Goal: Task Accomplishment & Management: Manage account settings

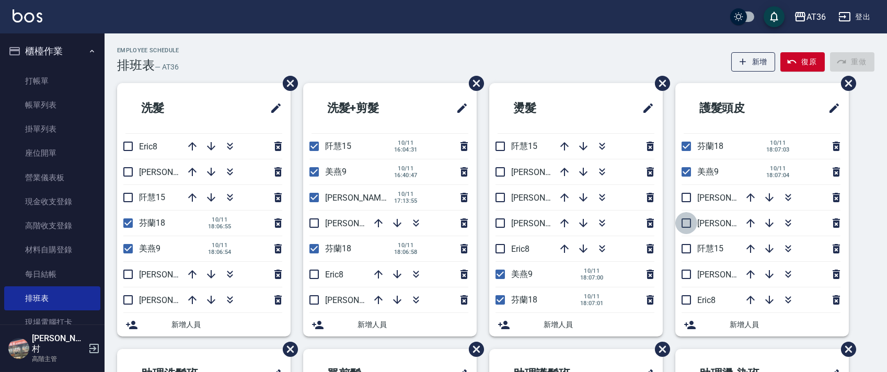
click at [685, 219] on input "checkbox" at bounding box center [687, 223] width 22 height 22
checkbox input "true"
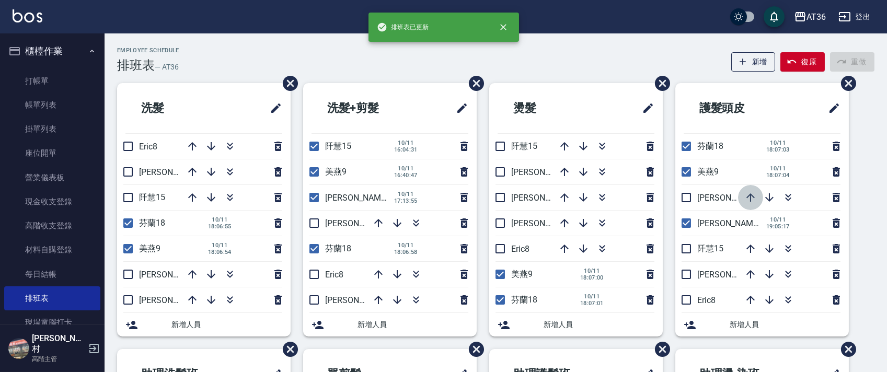
click at [748, 195] on icon "button" at bounding box center [751, 197] width 13 height 13
click at [502, 221] on input "checkbox" at bounding box center [500, 223] width 22 height 22
checkbox input "true"
click at [316, 222] on input "checkbox" at bounding box center [314, 223] width 22 height 22
checkbox input "true"
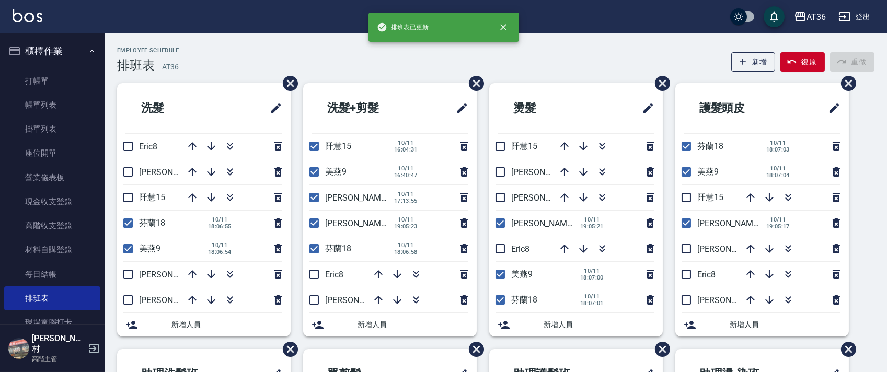
click at [128, 270] on input "checkbox" at bounding box center [128, 275] width 22 height 22
checkbox input "true"
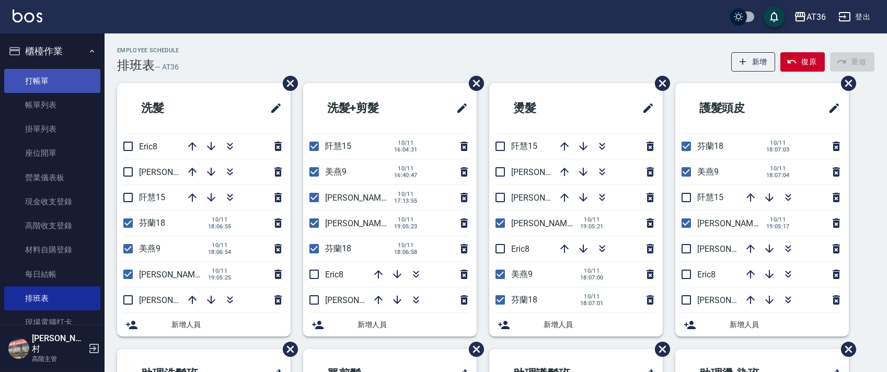
click at [54, 78] on link "打帳單" at bounding box center [52, 81] width 96 height 24
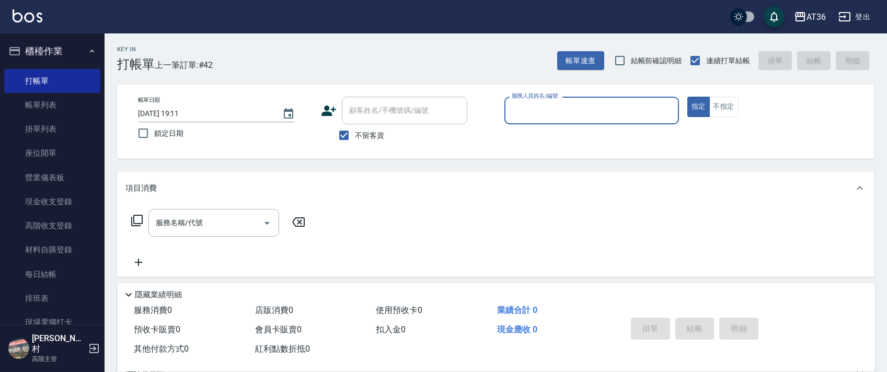
click at [525, 117] on input "服務人員姓名/編號" at bounding box center [591, 110] width 165 height 18
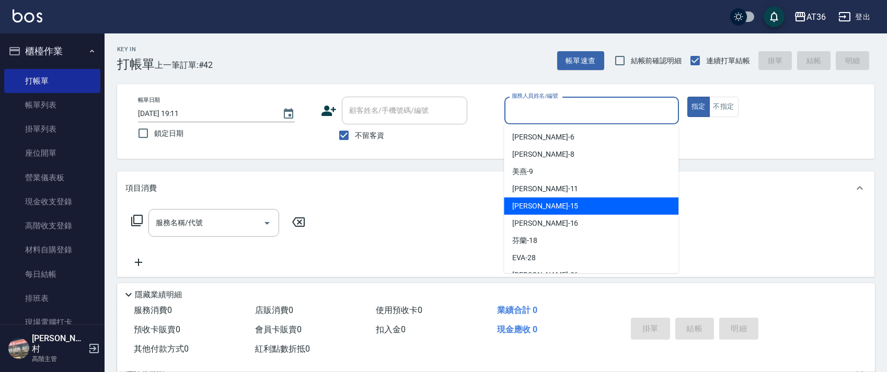
click at [526, 207] on span "[PERSON_NAME] -15" at bounding box center [546, 206] width 66 height 11
type input "阡慧-15"
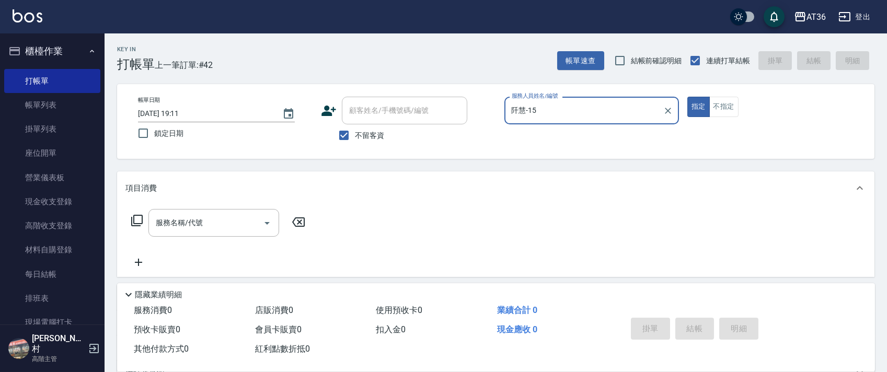
click at [141, 222] on icon at bounding box center [137, 220] width 13 height 13
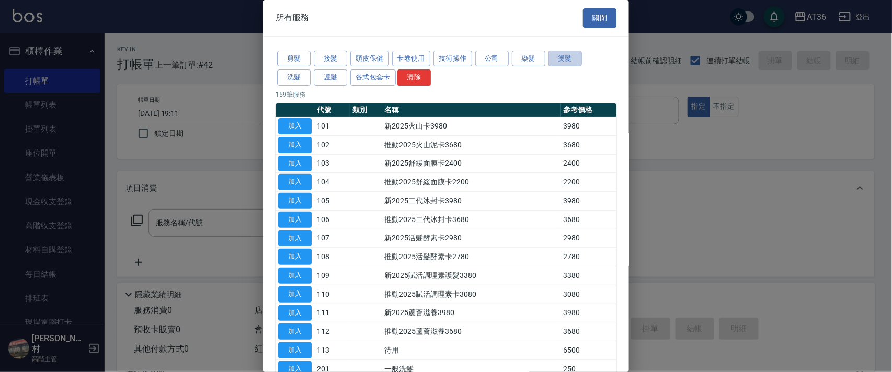
drag, startPoint x: 565, startPoint y: 59, endPoint x: 672, endPoint y: 191, distance: 169.6
click at [565, 60] on button "燙髮" at bounding box center [565, 59] width 33 height 16
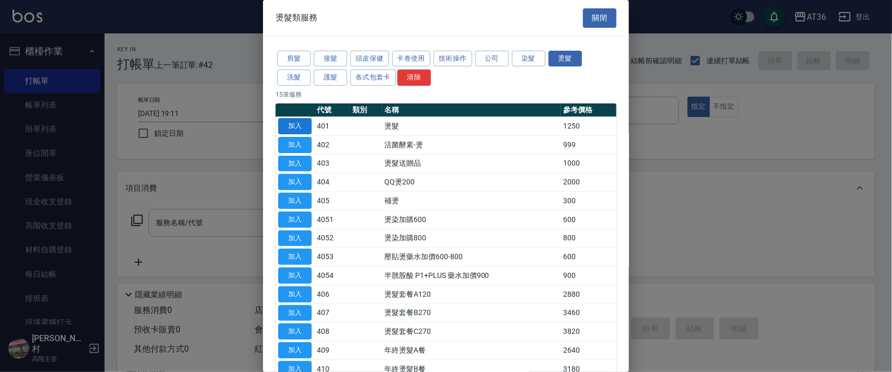
click at [304, 128] on button "加入" at bounding box center [294, 126] width 33 height 16
type input "燙髮(401)"
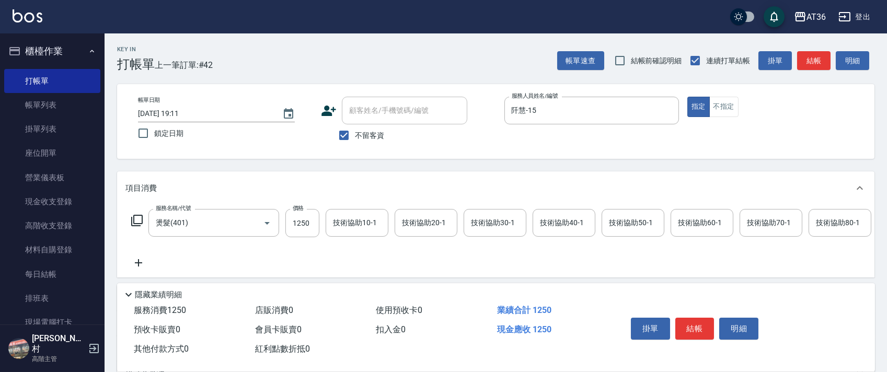
click at [139, 219] on icon at bounding box center [137, 220] width 13 height 13
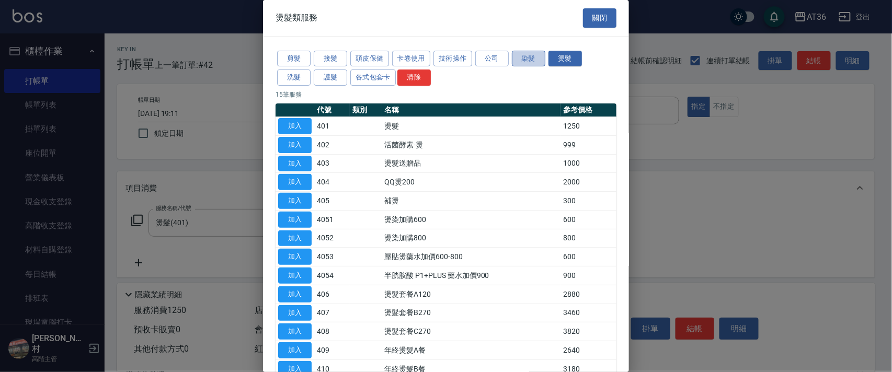
click at [530, 55] on button "染髮" at bounding box center [528, 59] width 33 height 16
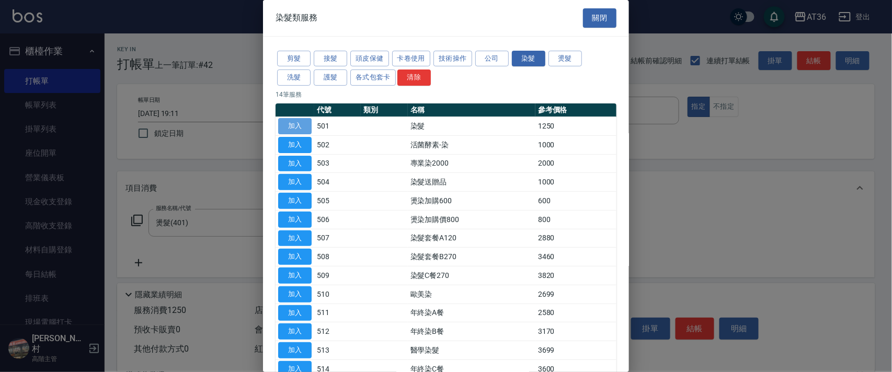
click at [297, 121] on button "加入" at bounding box center [294, 126] width 33 height 16
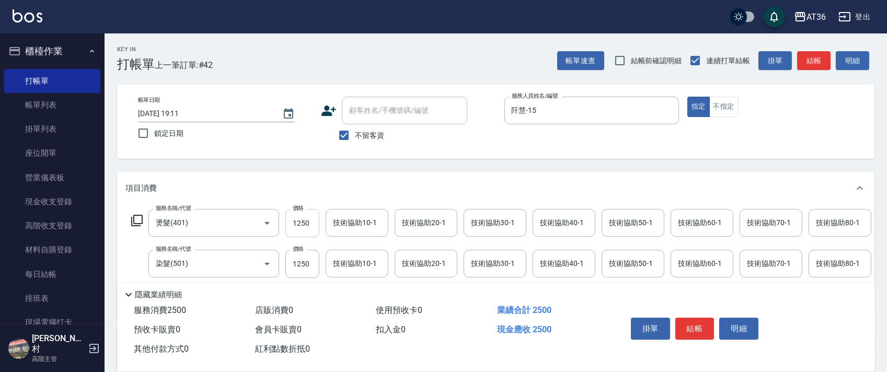
click at [299, 230] on input "1250" at bounding box center [303, 223] width 34 height 28
type input "1500"
click at [297, 227] on input "1250" at bounding box center [303, 223] width 34 height 28
type input "1600"
click at [549, 222] on div "技術協助40-1 技術協助40-1" at bounding box center [564, 223] width 63 height 28
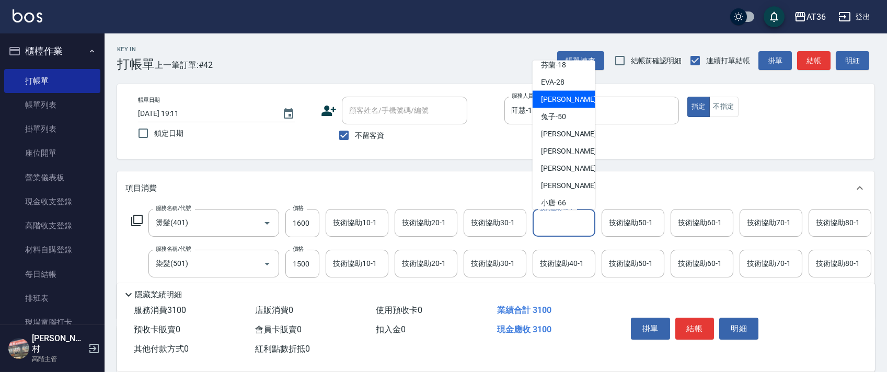
scroll to position [135, 0]
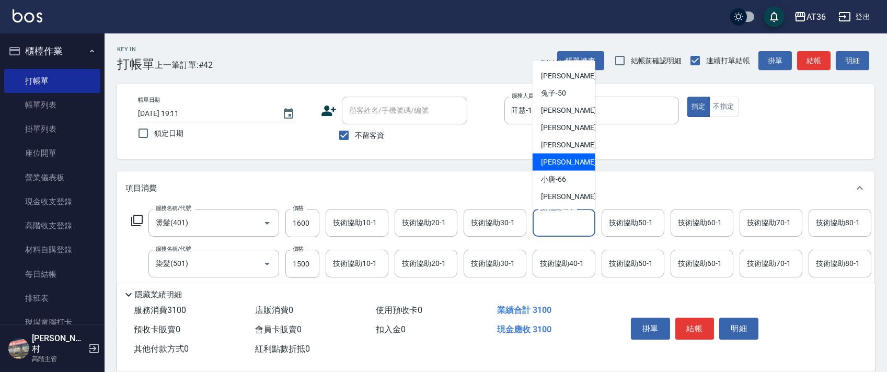
click at [579, 157] on div "[PERSON_NAME] -58" at bounding box center [564, 162] width 63 height 17
type input "[PERSON_NAME]-58"
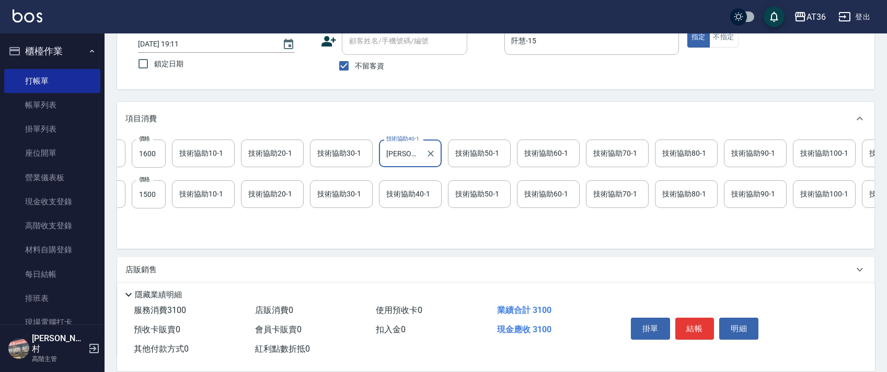
scroll to position [0, 160]
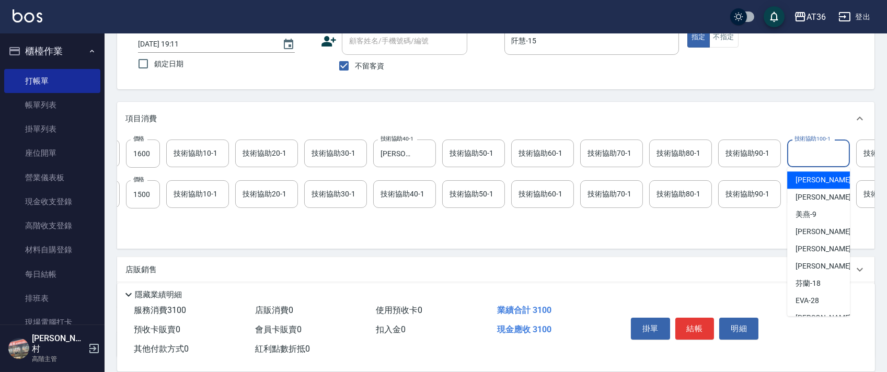
click at [796, 157] on div "技術協助100-1 技術協助100-1" at bounding box center [819, 154] width 63 height 28
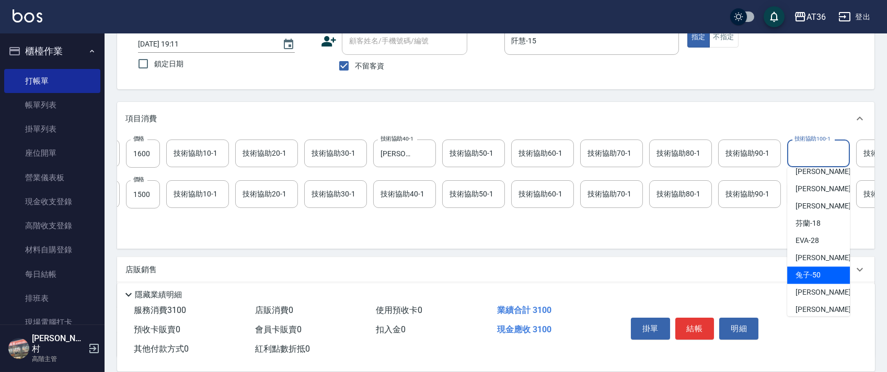
scroll to position [135, 0]
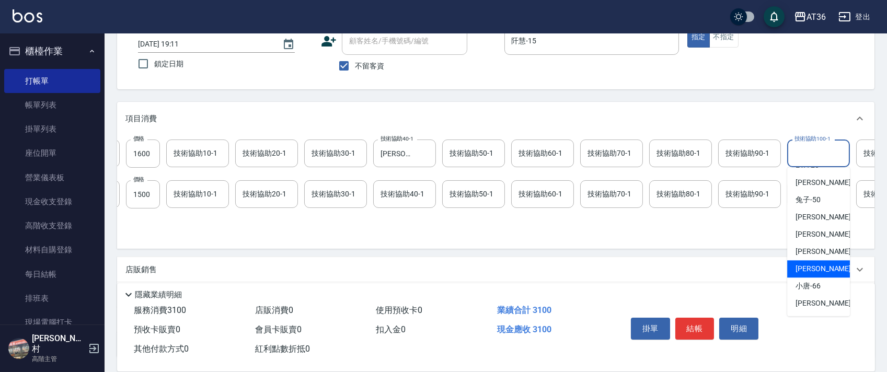
drag, startPoint x: 824, startPoint y: 264, endPoint x: 789, endPoint y: 208, distance: 66.0
click at [824, 263] on div "[PERSON_NAME] -58" at bounding box center [819, 268] width 63 height 17
type input "[PERSON_NAME]-58"
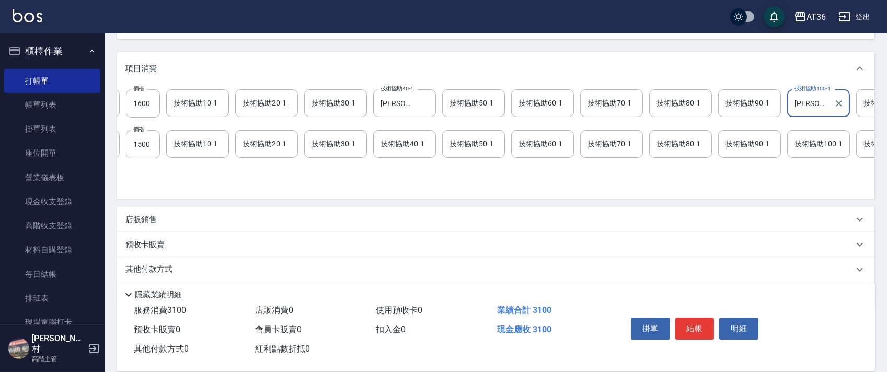
scroll to position [164, 0]
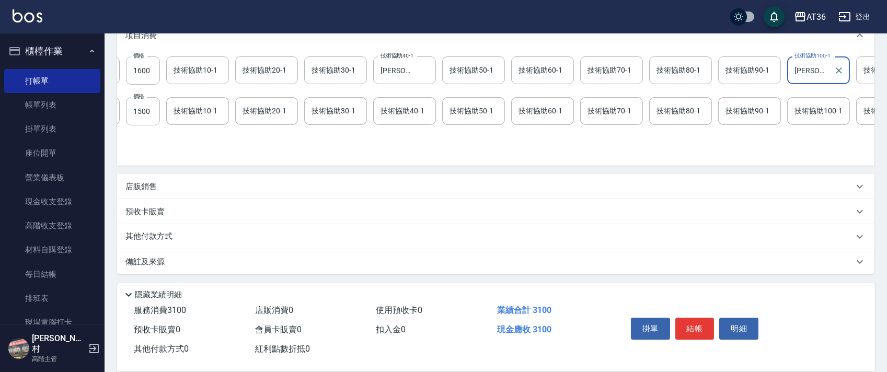
drag, startPoint x: 163, startPoint y: 235, endPoint x: 172, endPoint y: 188, distance: 47.5
click at [163, 234] on p "其他付款方式" at bounding box center [152, 237] width 52 height 12
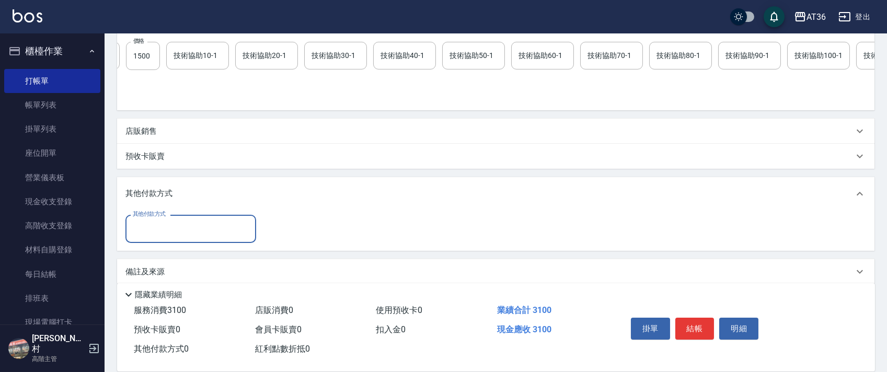
scroll to position [226, 0]
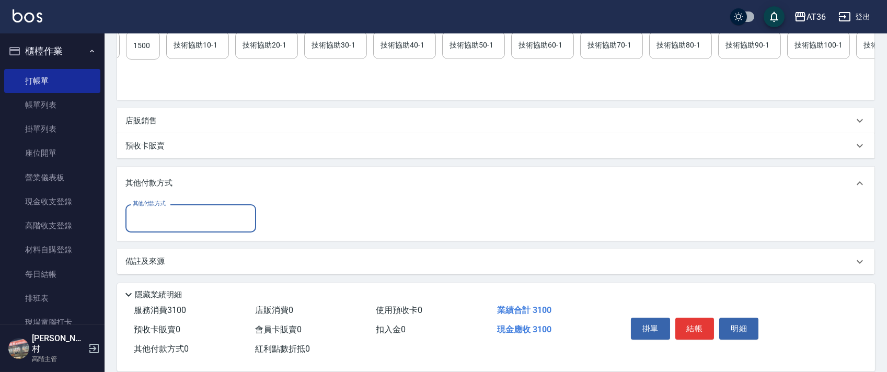
drag, startPoint x: 169, startPoint y: 218, endPoint x: 174, endPoint y: 224, distance: 7.8
click at [169, 221] on input "其他付款方式" at bounding box center [190, 218] width 121 height 18
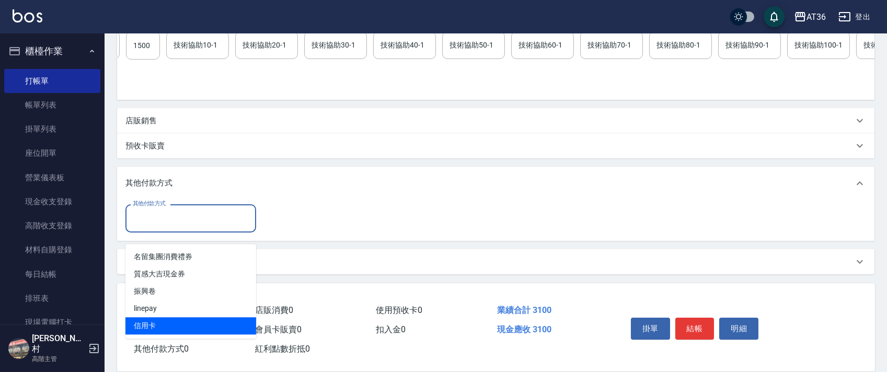
drag, startPoint x: 160, startPoint y: 313, endPoint x: 255, endPoint y: 233, distance: 125.1
click at [160, 317] on span "信用卡" at bounding box center [191, 325] width 131 height 17
type input "信用卡"
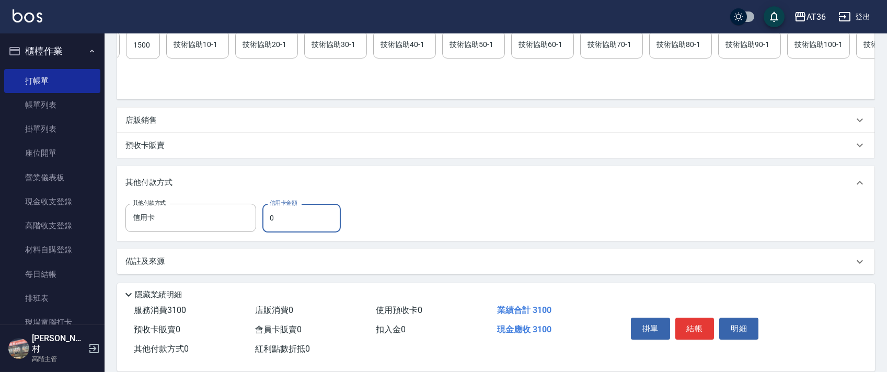
click at [263, 223] on input "0" at bounding box center [302, 218] width 78 height 28
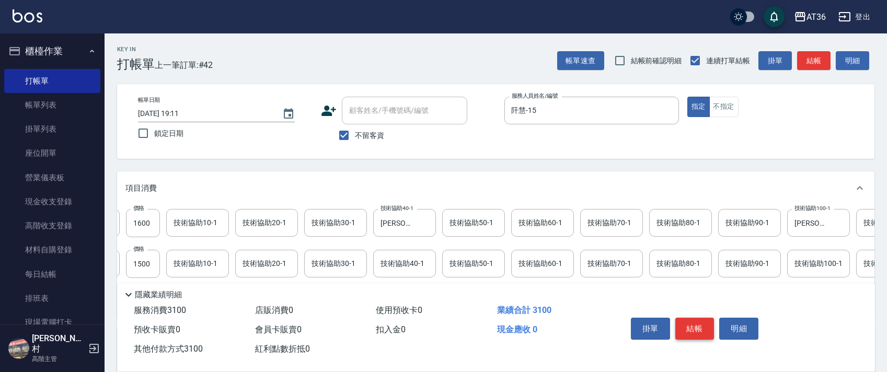
type input "3100"
drag, startPoint x: 689, startPoint y: 328, endPoint x: 688, endPoint y: 323, distance: 5.3
click at [689, 327] on button "結帳" at bounding box center [695, 329] width 39 height 22
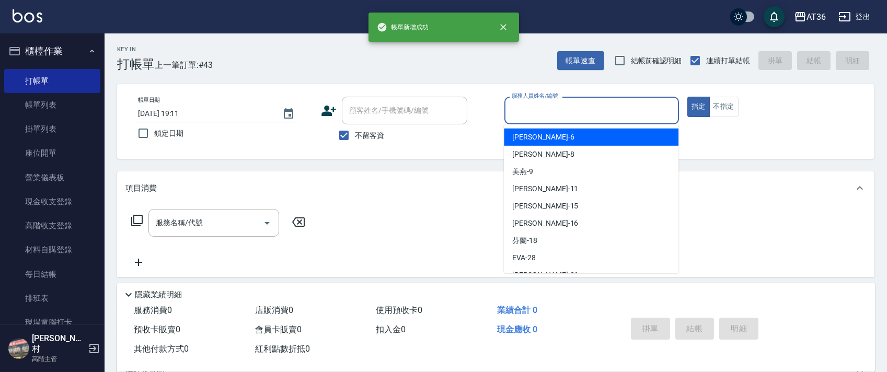
drag, startPoint x: 522, startPoint y: 105, endPoint x: 550, endPoint y: 126, distance: 35.1
click at [522, 111] on input "服務人員姓名/編號" at bounding box center [591, 110] width 165 height 18
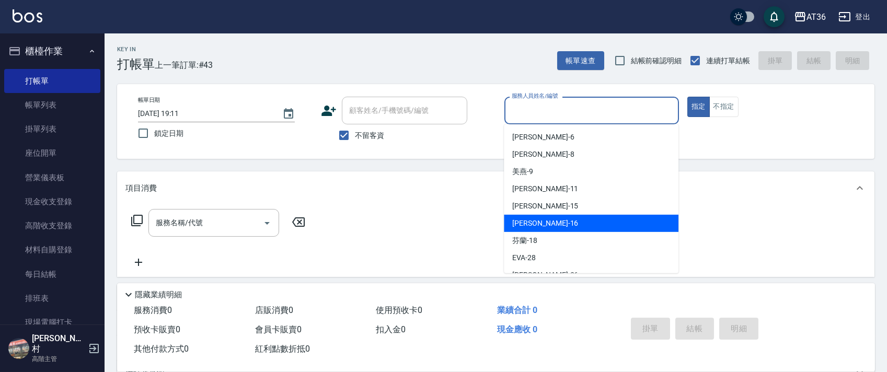
click at [533, 224] on span "[PERSON_NAME] -16" at bounding box center [546, 223] width 66 height 11
type input "[PERSON_NAME]-16"
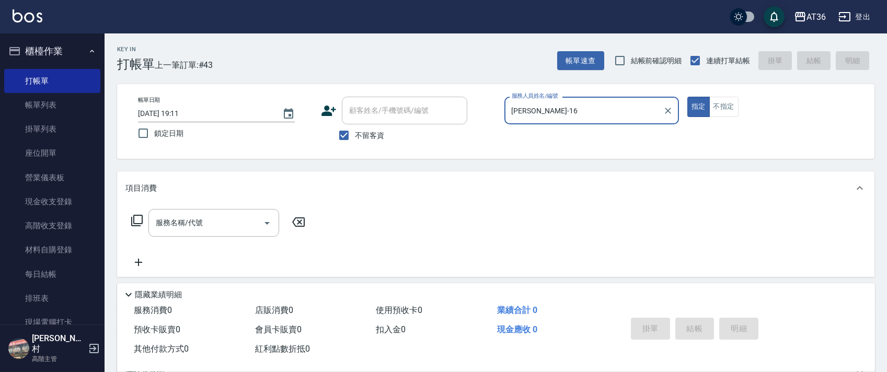
drag, startPoint x: 138, startPoint y: 222, endPoint x: 145, endPoint y: 224, distance: 8.0
click at [145, 224] on div "服務名稱/代號 服務名稱/代號" at bounding box center [219, 223] width 186 height 28
click at [139, 218] on icon at bounding box center [137, 220] width 13 height 13
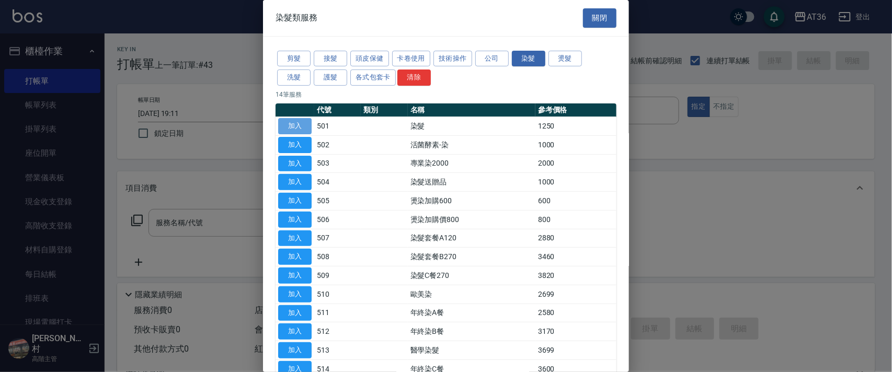
click at [290, 122] on button "加入" at bounding box center [294, 126] width 33 height 16
type input "染髮(501)"
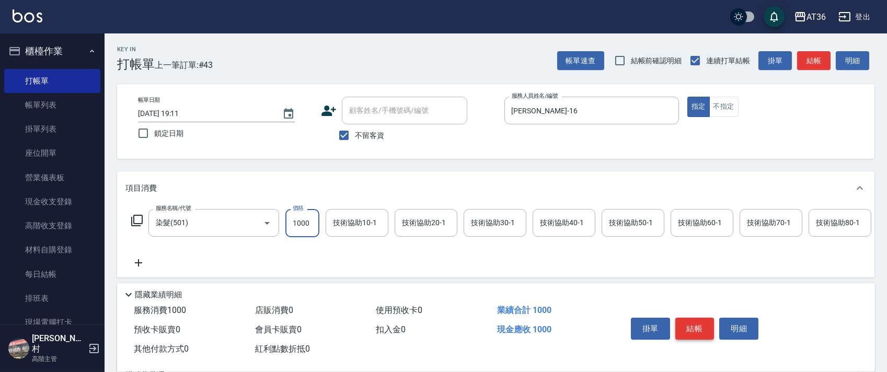
type input "1000"
click at [701, 328] on button "結帳" at bounding box center [695, 329] width 39 height 22
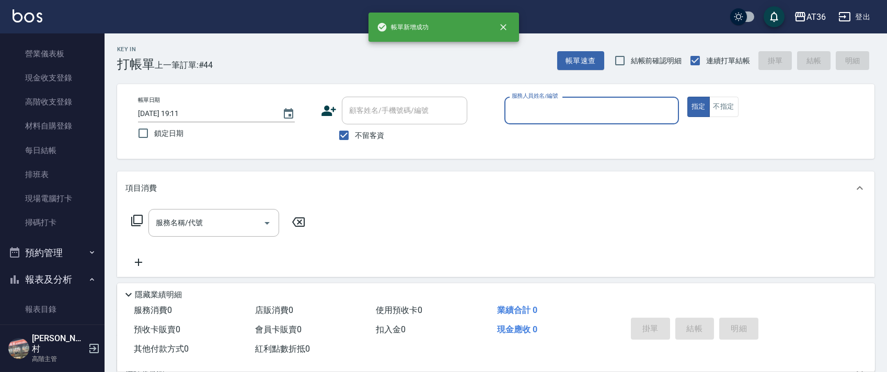
scroll to position [279, 0]
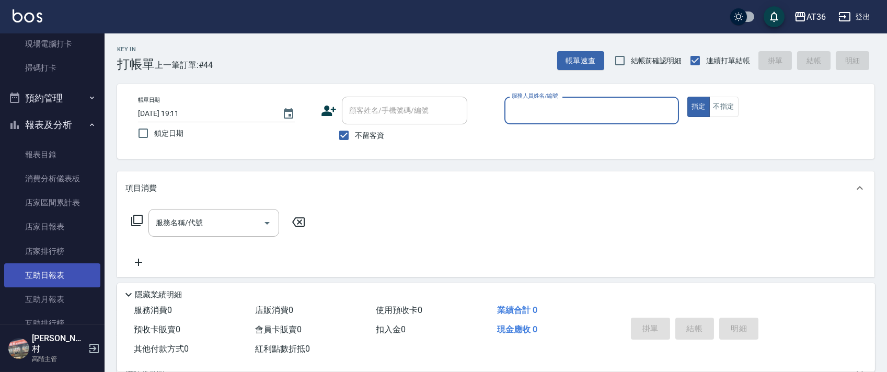
click at [41, 280] on link "互助日報表" at bounding box center [52, 276] width 96 height 24
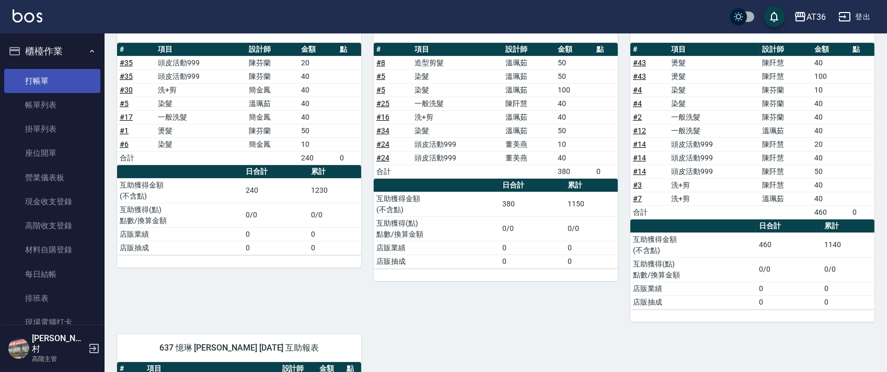
click at [47, 84] on link "打帳單" at bounding box center [52, 81] width 96 height 24
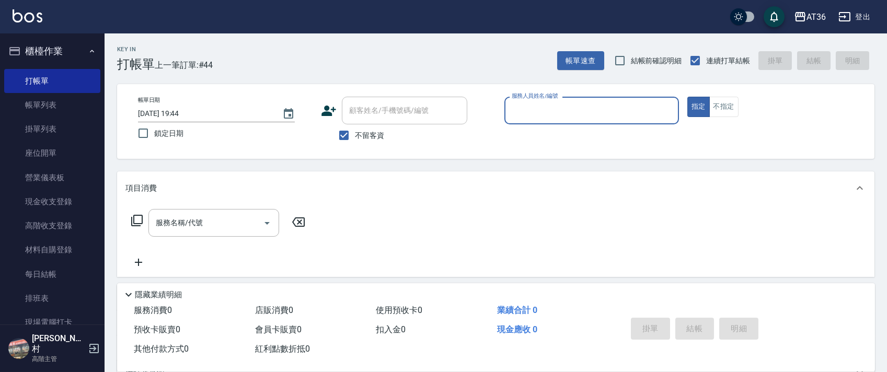
drag, startPoint x: 522, startPoint y: 111, endPoint x: 540, endPoint y: 121, distance: 20.4
click at [521, 112] on input "服務人員姓名/編號" at bounding box center [591, 110] width 165 height 18
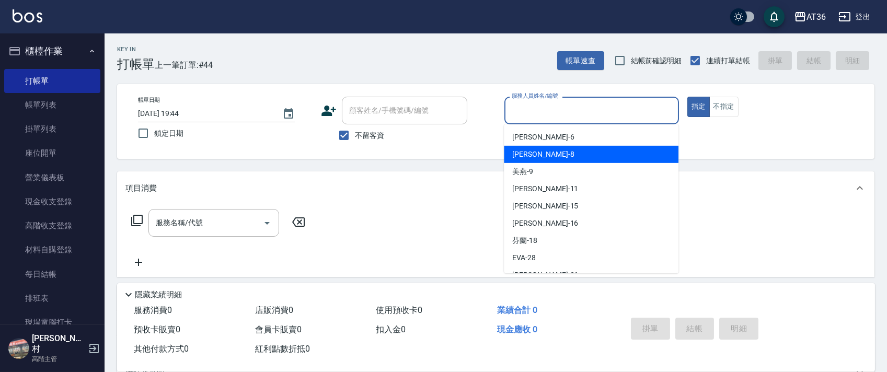
drag, startPoint x: 532, startPoint y: 151, endPoint x: 711, endPoint y: 95, distance: 187.4
click at [534, 151] on div "[PERSON_NAME] -8" at bounding box center [591, 154] width 175 height 17
type input "[PERSON_NAME]-8"
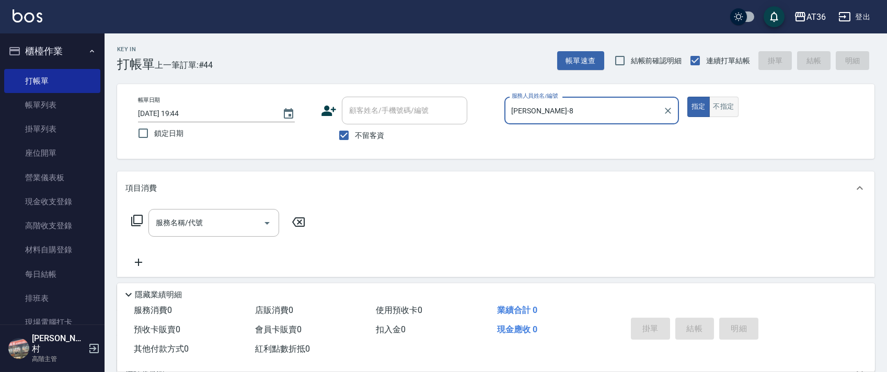
click at [729, 100] on button "不指定" at bounding box center [724, 107] width 29 height 20
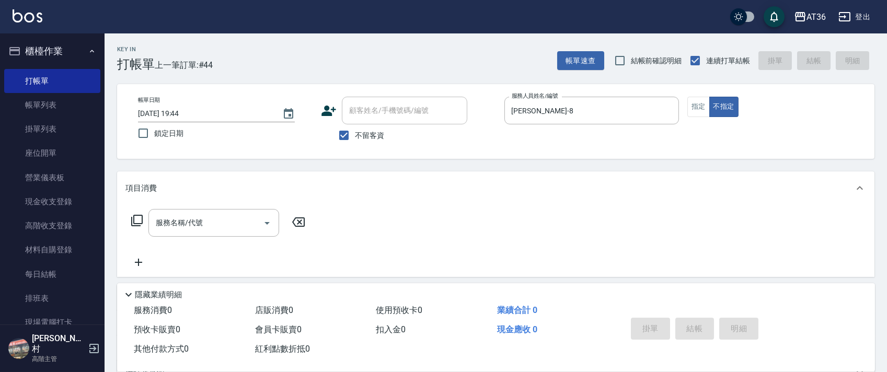
click at [138, 218] on icon at bounding box center [137, 220] width 13 height 13
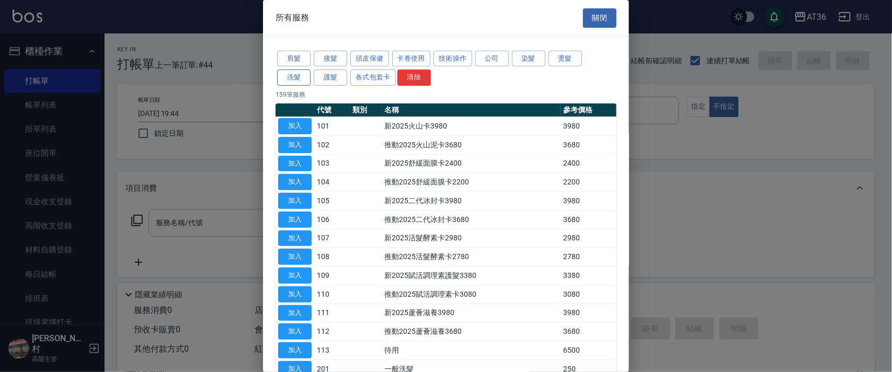
click at [288, 76] on button "洗髮" at bounding box center [293, 78] width 33 height 16
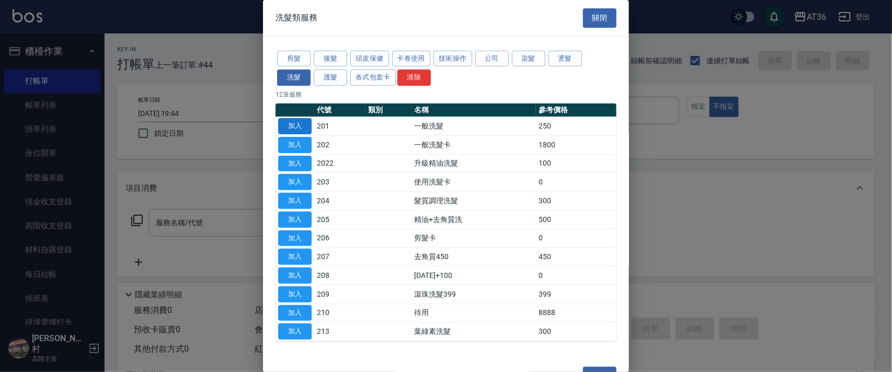
click at [302, 125] on button "加入" at bounding box center [294, 126] width 33 height 16
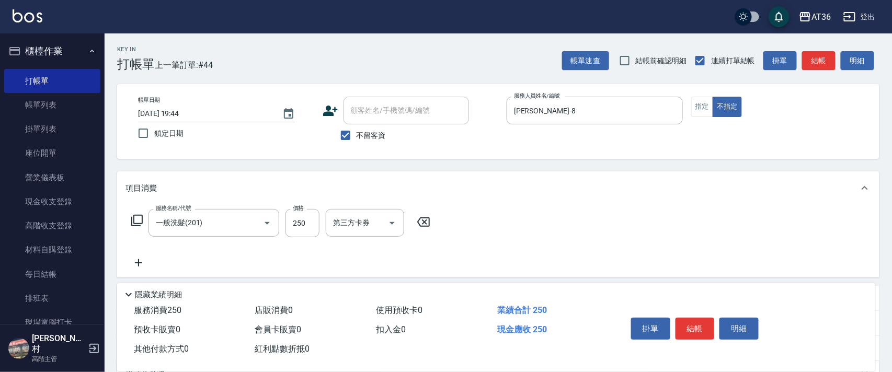
type input "一般洗髮(201)"
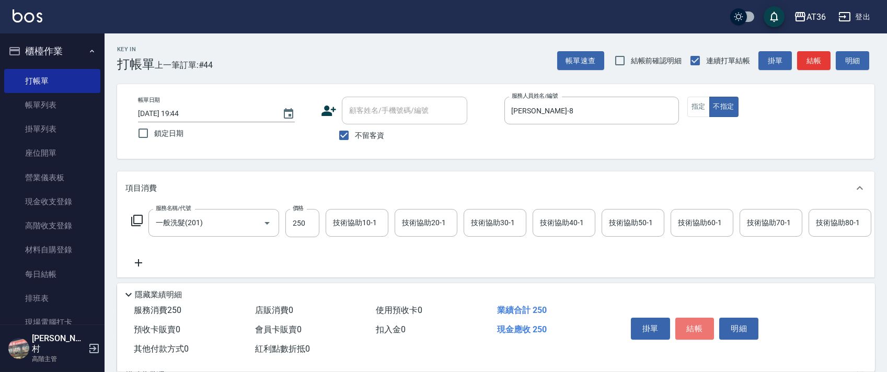
drag, startPoint x: 692, startPoint y: 326, endPoint x: 700, endPoint y: 313, distance: 14.5
click at [692, 326] on button "結帳" at bounding box center [695, 329] width 39 height 22
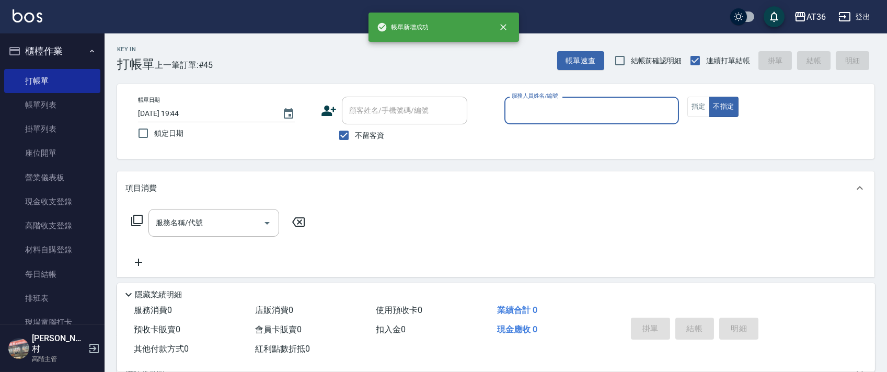
click at [513, 111] on input "服務人員姓名/編號" at bounding box center [591, 110] width 165 height 18
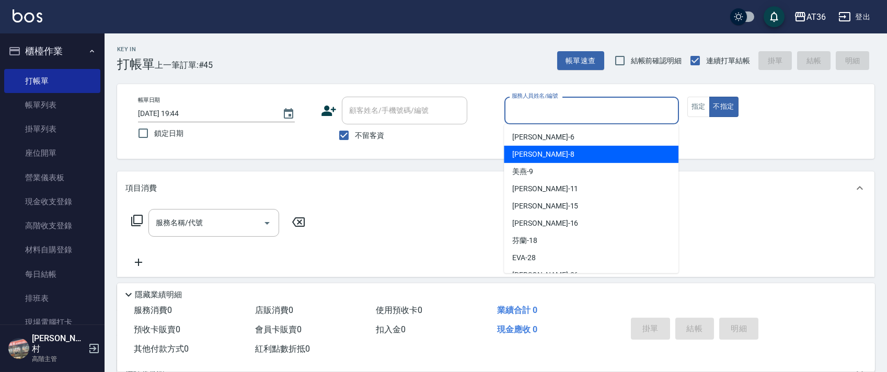
click at [532, 153] on div "[PERSON_NAME] -8" at bounding box center [591, 154] width 175 height 17
type input "[PERSON_NAME]-8"
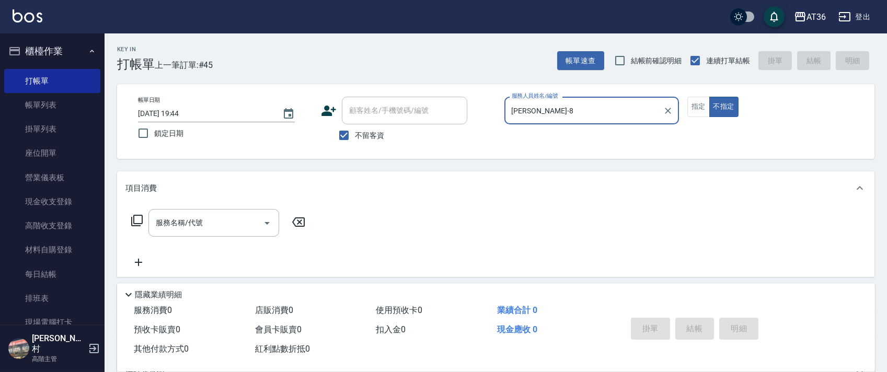
click at [135, 220] on icon at bounding box center [137, 220] width 13 height 13
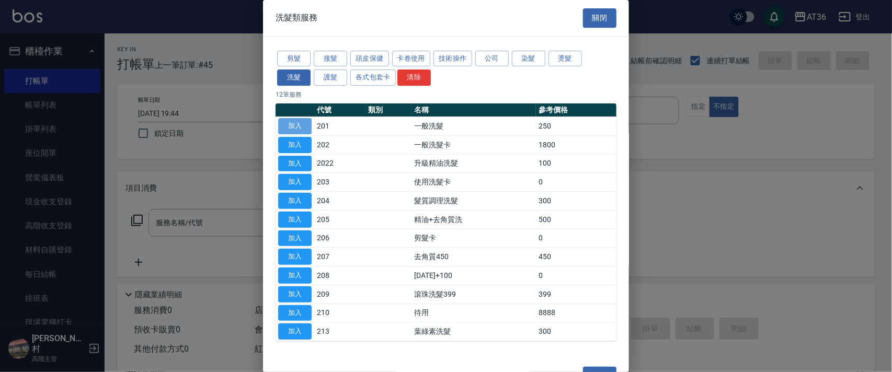
click at [299, 130] on button "加入" at bounding box center [294, 126] width 33 height 16
type input "一般洗髮(201)"
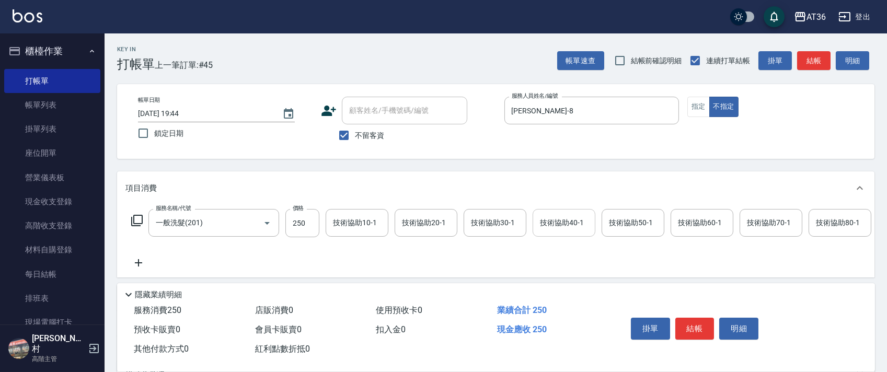
click at [553, 218] on div "技術協助40-1 技術協助40-1" at bounding box center [564, 223] width 63 height 28
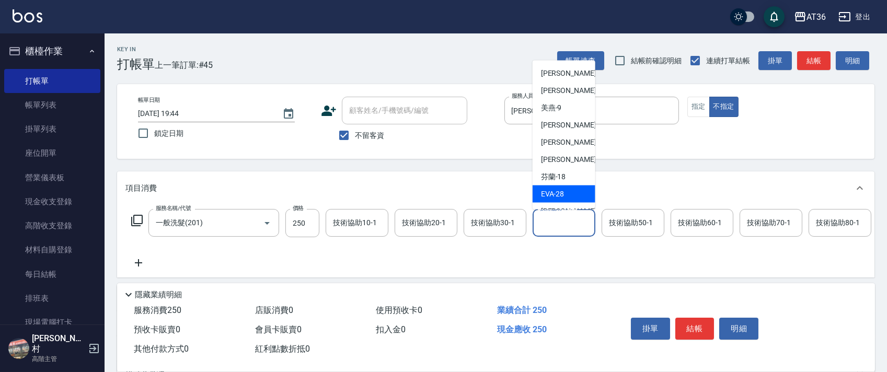
click at [564, 196] on div "[PERSON_NAME] -28" at bounding box center [564, 194] width 63 height 17
type input "[PERSON_NAME]-28"
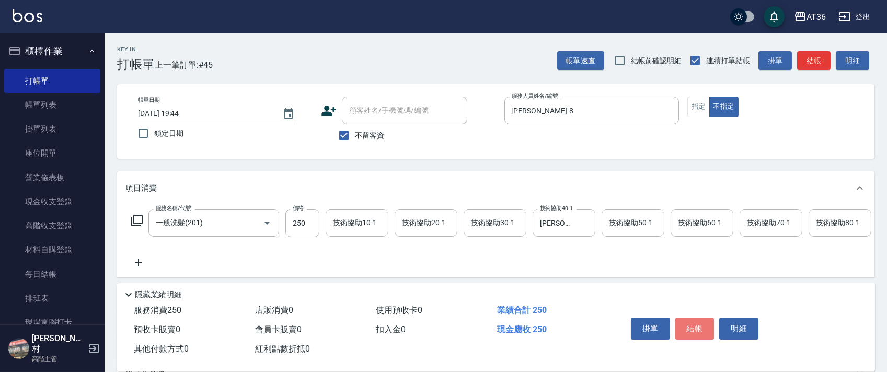
click at [698, 325] on button "結帳" at bounding box center [695, 329] width 39 height 22
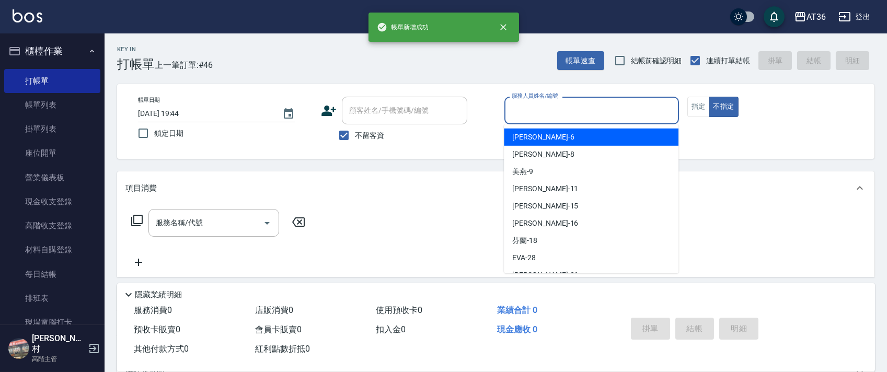
click at [511, 107] on input "服務人員姓名/編號" at bounding box center [591, 110] width 165 height 18
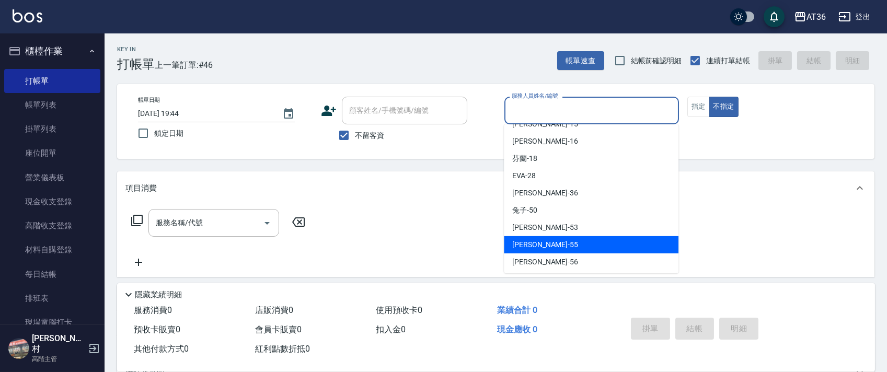
scroll to position [135, 0]
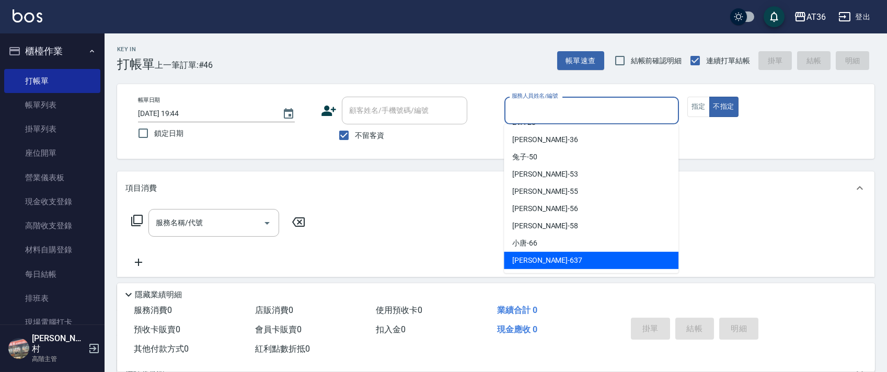
click at [519, 258] on span "憶琳 -637" at bounding box center [548, 260] width 70 height 11
type input "憶琳-637"
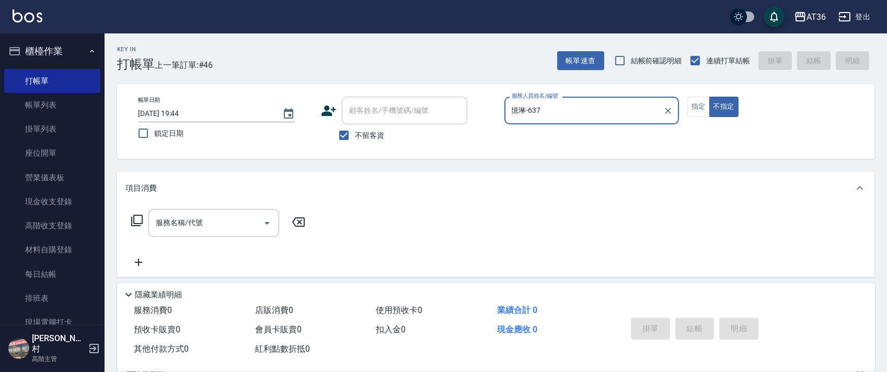
click at [136, 220] on icon at bounding box center [137, 220] width 13 height 13
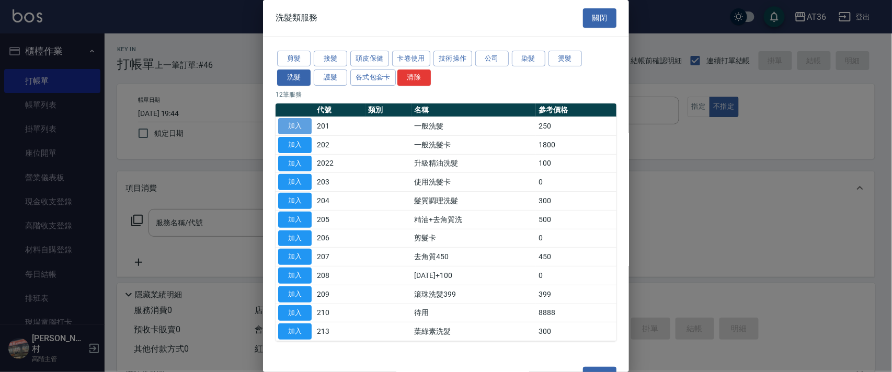
click at [291, 122] on button "加入" at bounding box center [294, 126] width 33 height 16
type input "一般洗髮(201)"
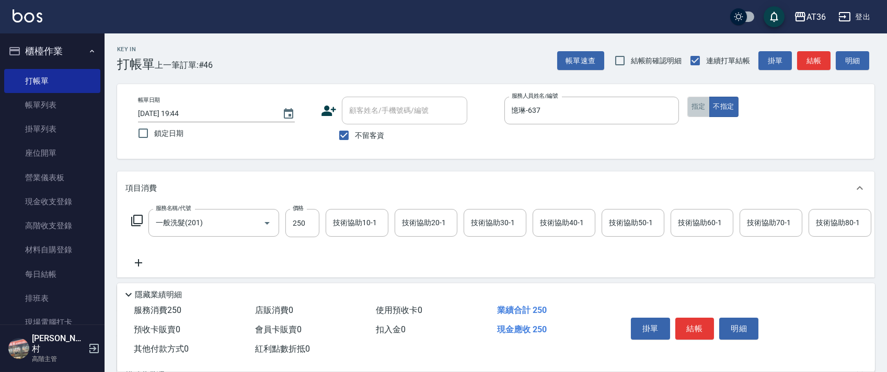
click at [693, 105] on button "指定" at bounding box center [699, 107] width 22 height 20
click at [699, 329] on button "結帳" at bounding box center [695, 329] width 39 height 22
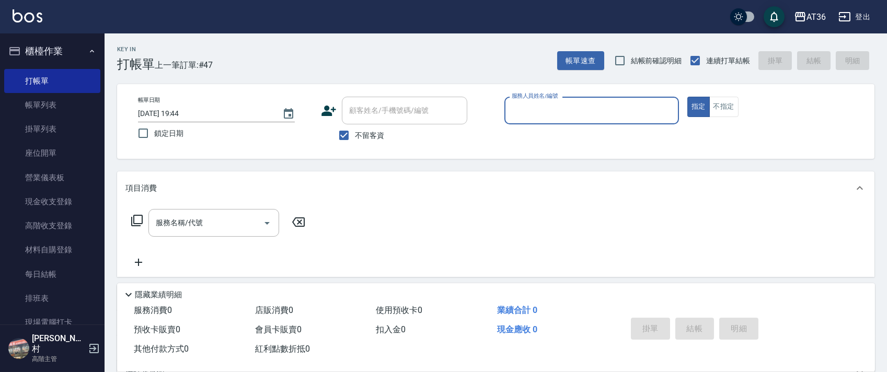
click at [528, 107] on input "服務人員姓名/編號" at bounding box center [591, 110] width 165 height 18
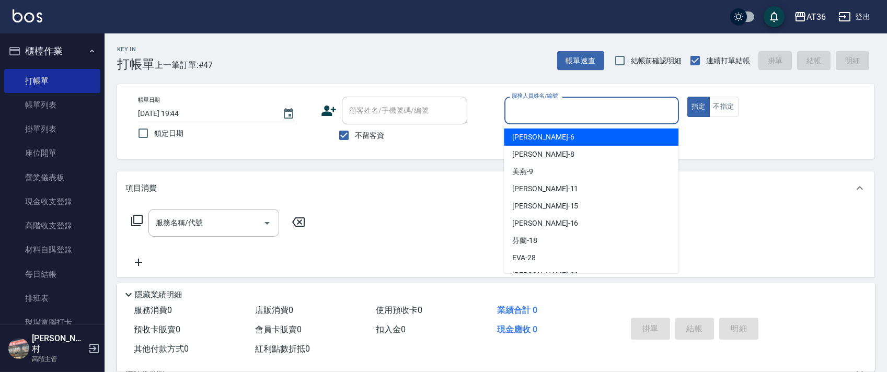
drag, startPoint x: 551, startPoint y: 134, endPoint x: 641, endPoint y: 116, distance: 91.7
click at [552, 134] on div "[PERSON_NAME] -6" at bounding box center [591, 137] width 175 height 17
type input "[PERSON_NAME]-6"
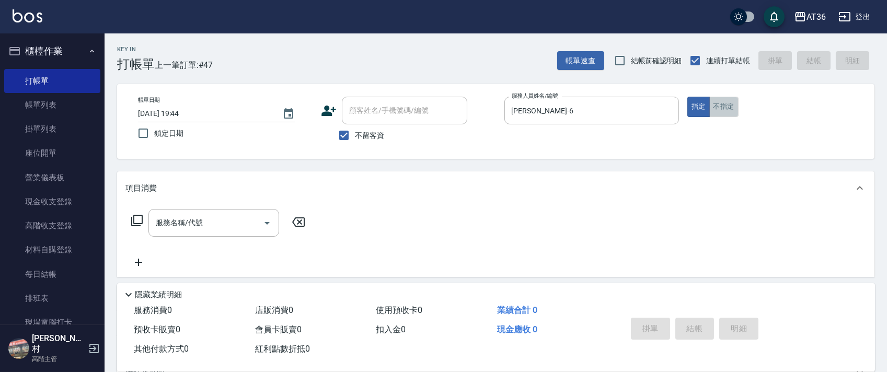
click at [720, 105] on button "不指定" at bounding box center [724, 107] width 29 height 20
click at [137, 220] on icon at bounding box center [137, 220] width 13 height 13
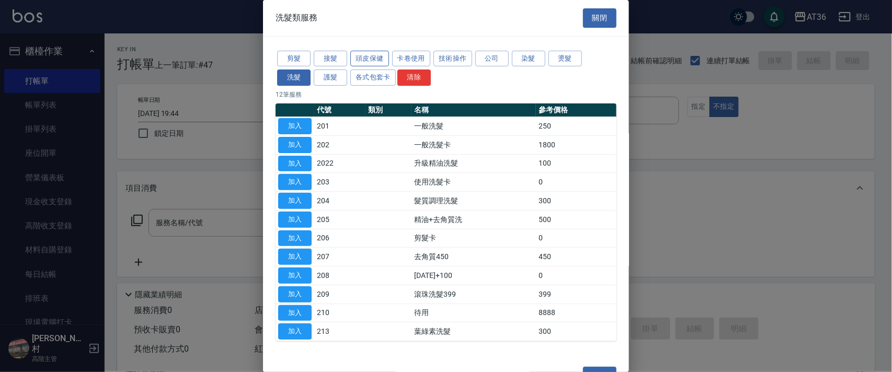
click at [362, 58] on button "頭皮保健" at bounding box center [369, 59] width 39 height 16
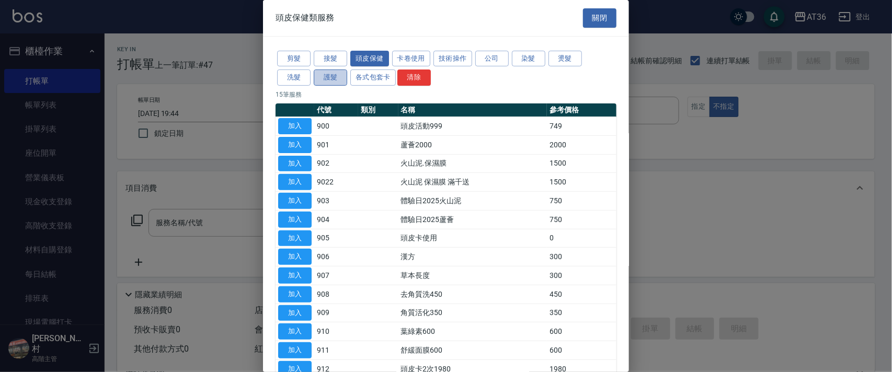
click at [337, 79] on button "護髮" at bounding box center [330, 78] width 33 height 16
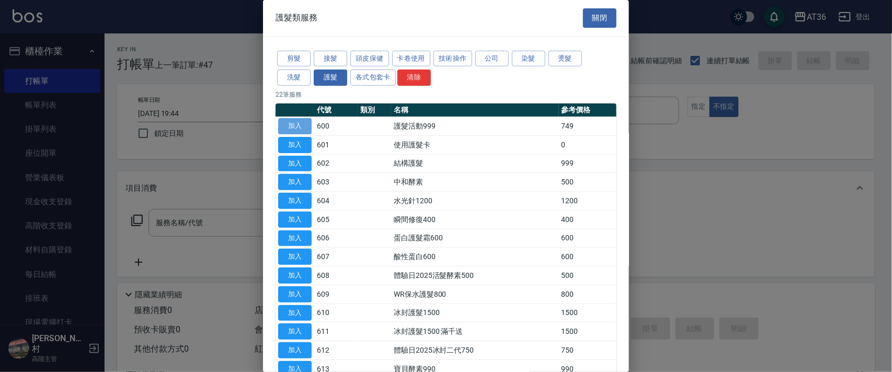
click at [300, 126] on button "加入" at bounding box center [294, 126] width 33 height 16
type input "護髮活動999(600)"
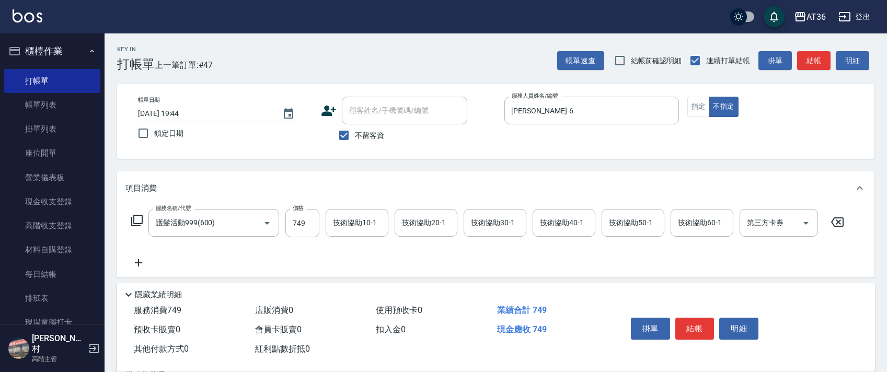
click at [135, 220] on icon at bounding box center [137, 220] width 13 height 13
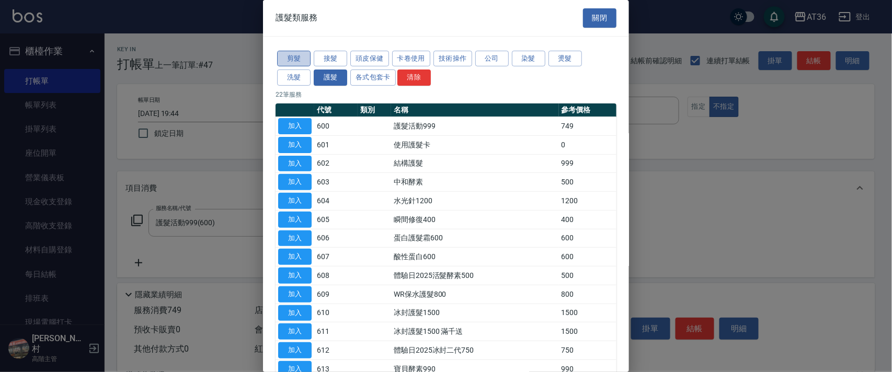
drag, startPoint x: 299, startPoint y: 60, endPoint x: 405, endPoint y: 143, distance: 135.2
click at [299, 61] on button "剪髮" at bounding box center [293, 59] width 33 height 16
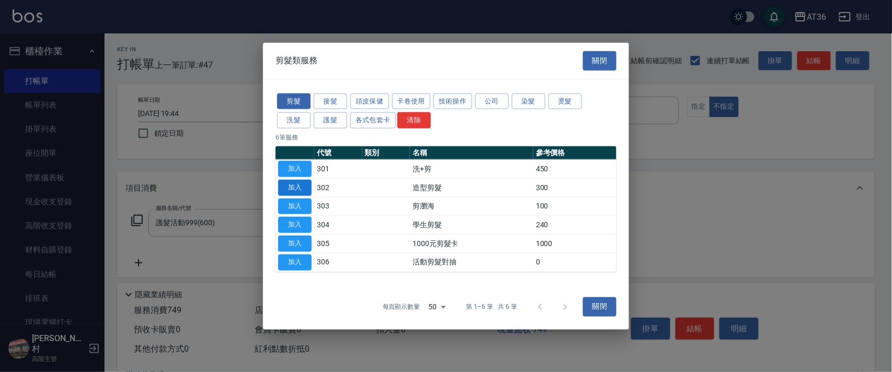
click at [296, 184] on button "加入" at bounding box center [294, 187] width 33 height 16
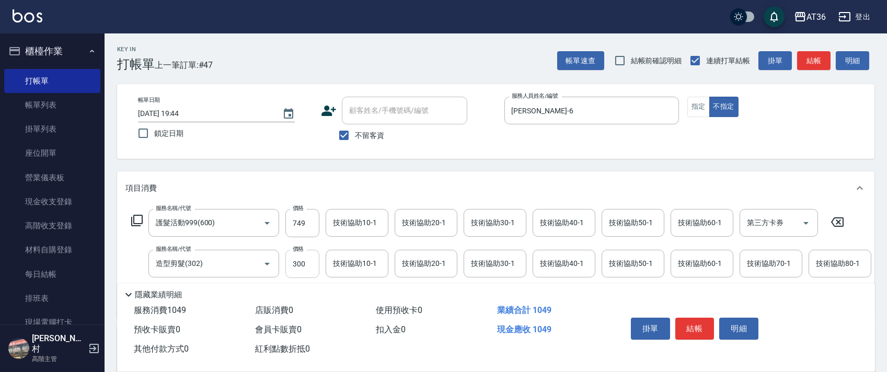
click at [298, 263] on input "300" at bounding box center [303, 264] width 34 height 28
type input "299"
click at [693, 329] on button "結帳" at bounding box center [695, 329] width 39 height 22
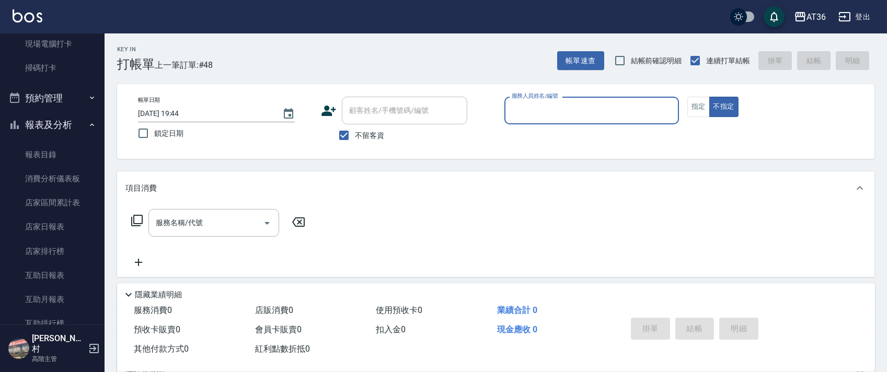
scroll to position [0, 0]
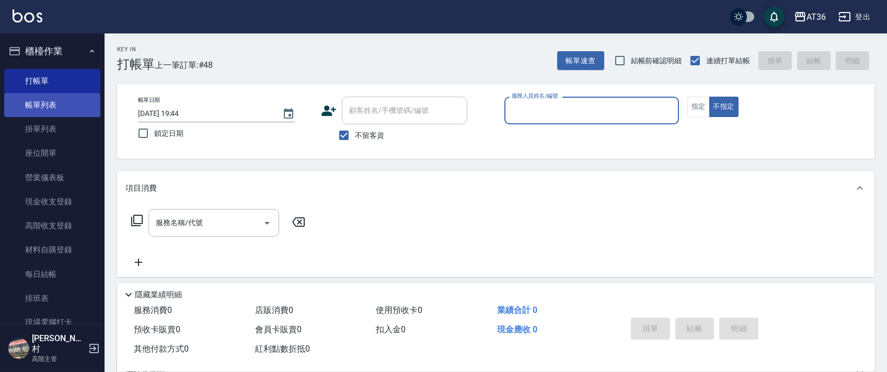
click at [63, 104] on link "帳單列表" at bounding box center [52, 105] width 96 height 24
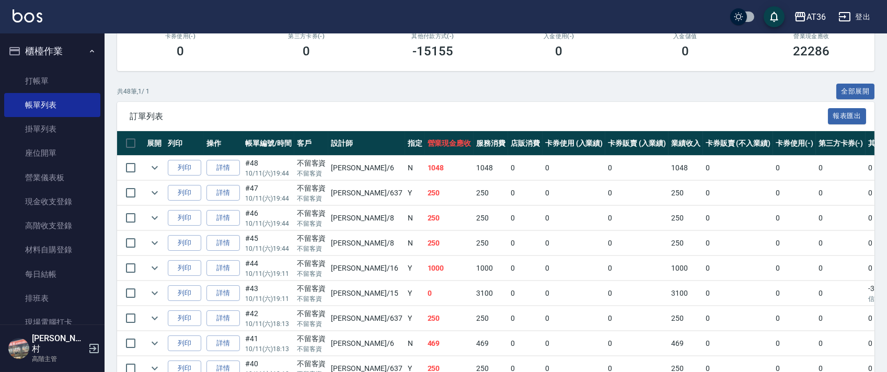
scroll to position [348, 0]
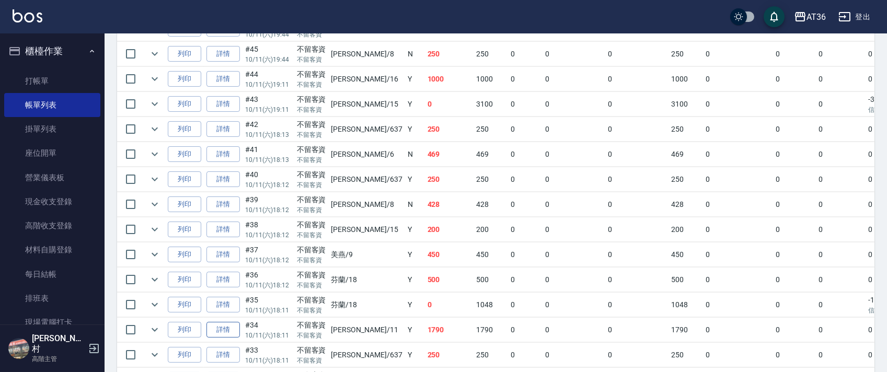
click at [223, 331] on link "詳情" at bounding box center [223, 330] width 33 height 16
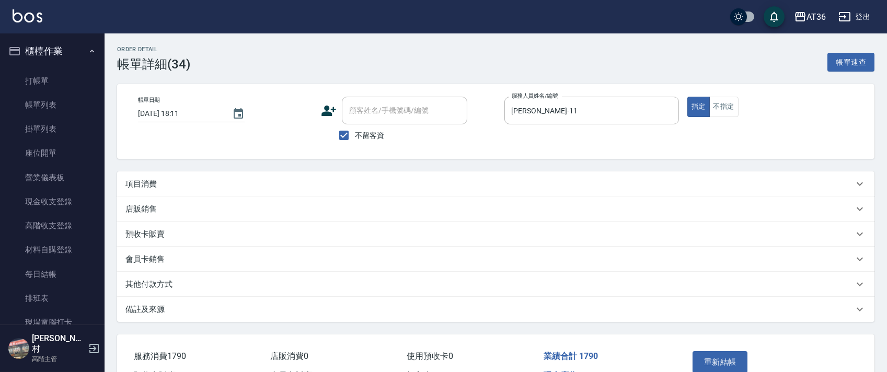
type input "[DATE] 18:11"
checkbox input "true"
type input "[PERSON_NAME]-11"
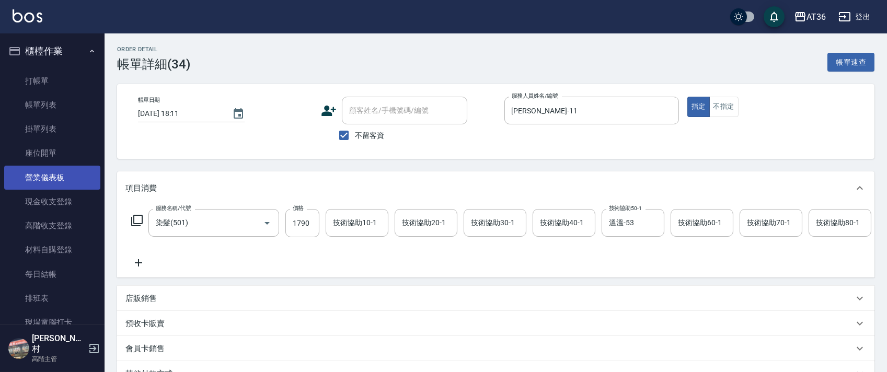
type input "染髮(501)"
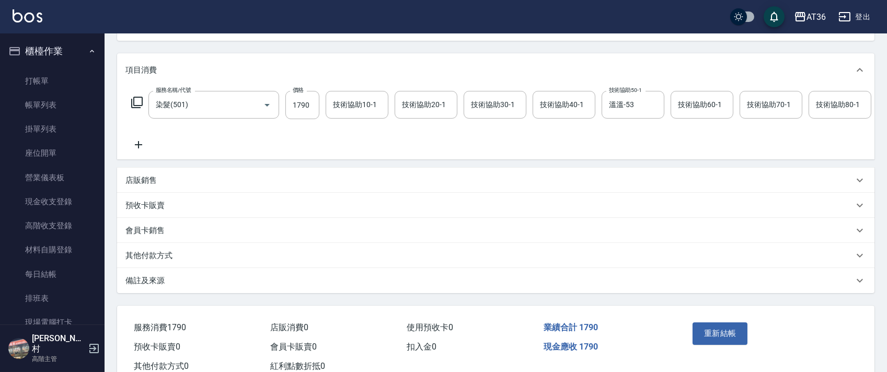
click at [160, 261] on p "其他付款方式" at bounding box center [149, 256] width 47 height 11
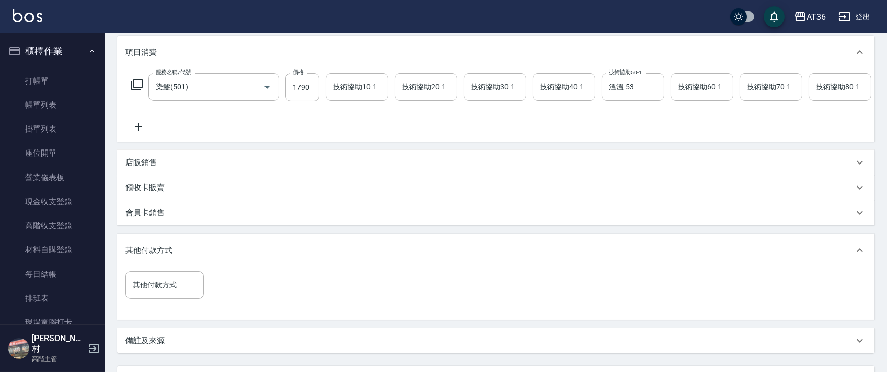
scroll to position [239, 0]
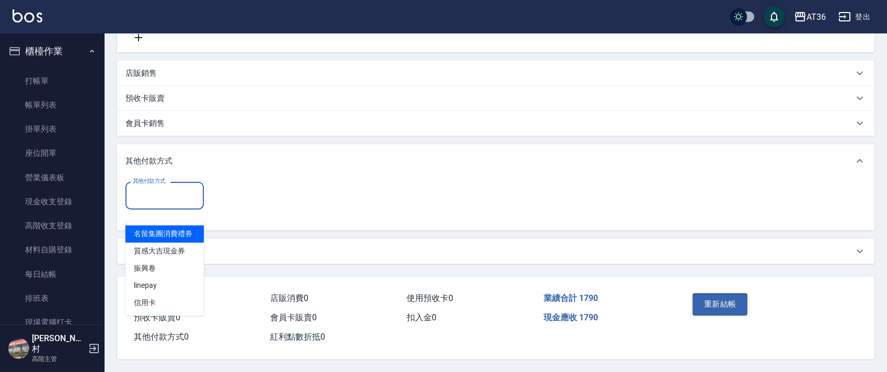
click at [175, 196] on input "其他付款方式" at bounding box center [164, 196] width 69 height 18
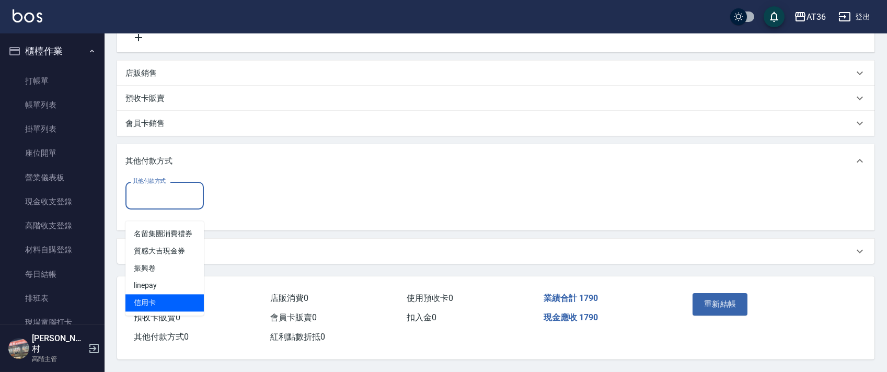
click at [155, 294] on span "信用卡" at bounding box center [165, 302] width 78 height 17
type input "信用卡"
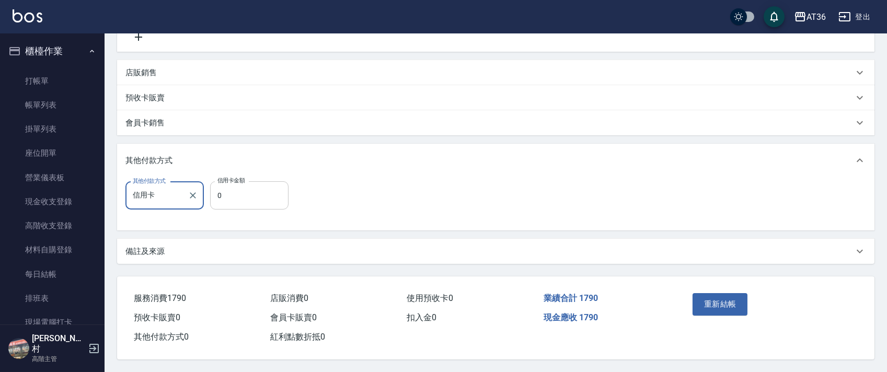
click at [220, 197] on input "0" at bounding box center [249, 195] width 78 height 28
type input "250"
click at [708, 306] on button "重新結帳" at bounding box center [720, 304] width 55 height 22
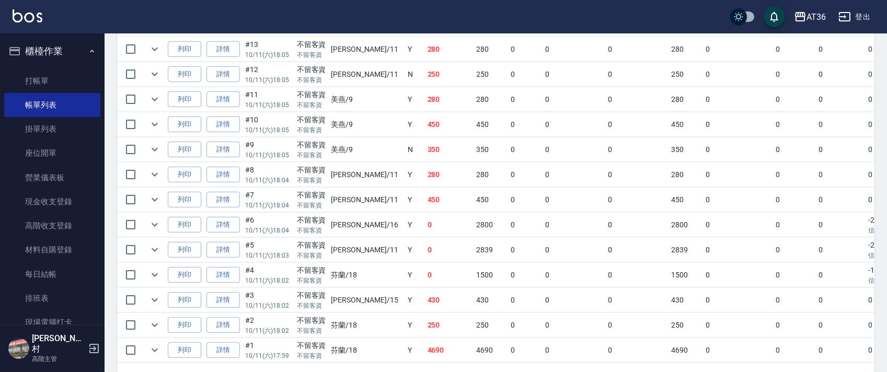
scroll to position [1133, 0]
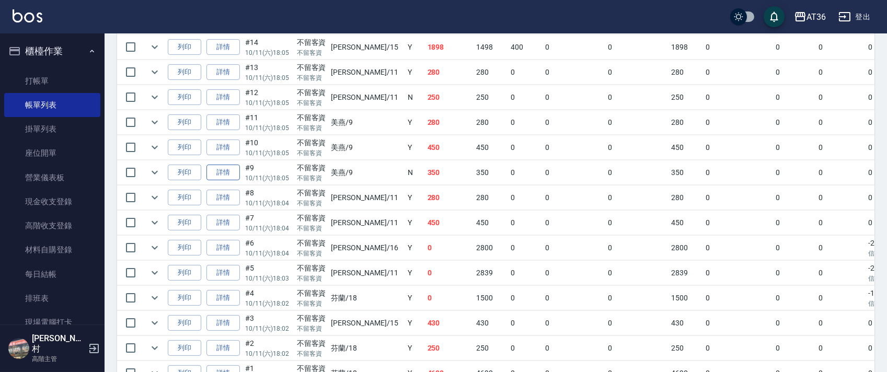
click at [225, 179] on link "詳情" at bounding box center [223, 173] width 33 height 16
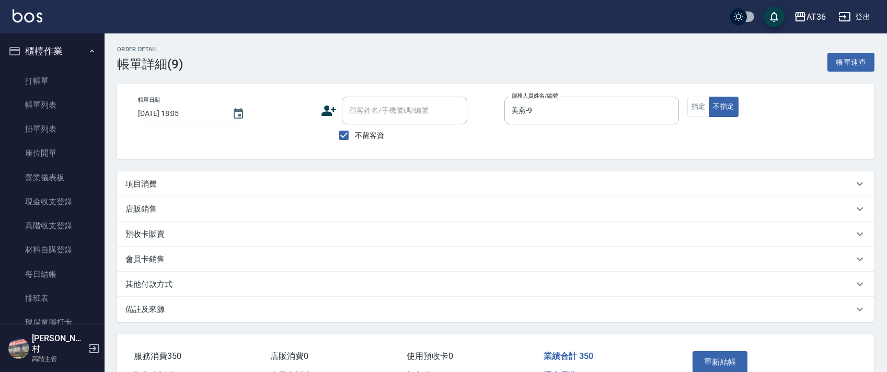
type input "[DATE] 18:05"
checkbox input "true"
type input "美燕-9"
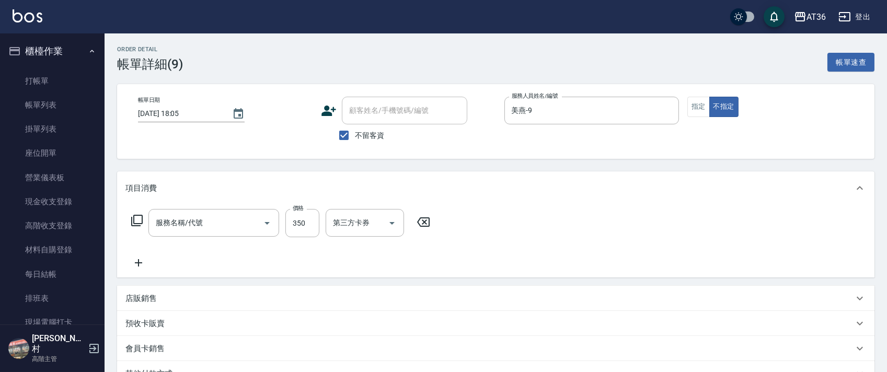
type input "一般洗髮(201)"
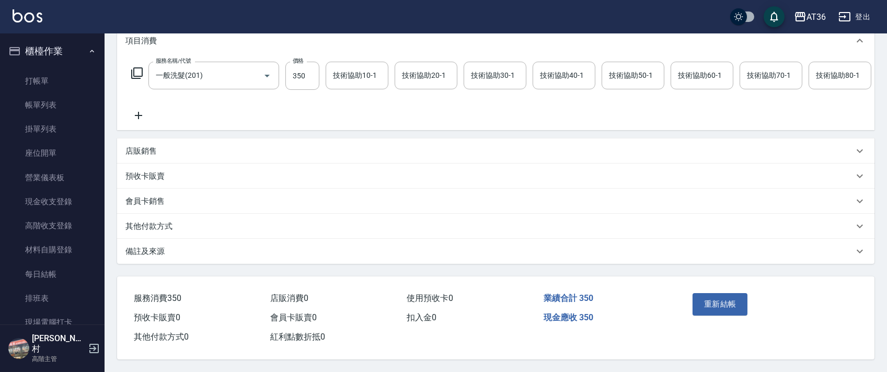
scroll to position [161, 0]
click at [168, 223] on p "其他付款方式" at bounding box center [149, 226] width 47 height 11
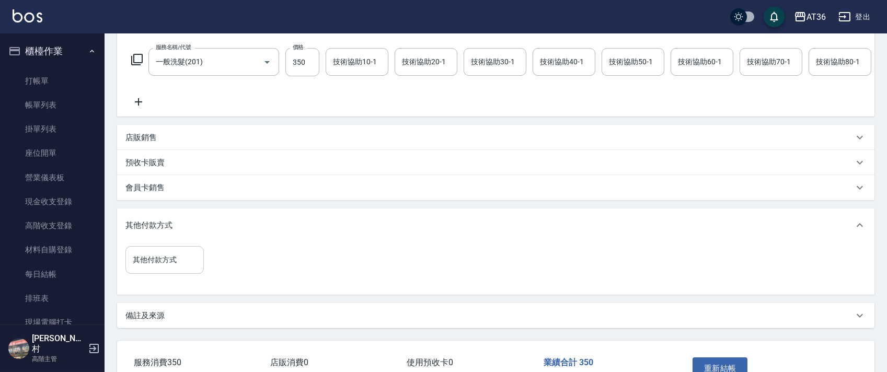
click at [145, 269] on div "其他付款方式 其他付款方式" at bounding box center [165, 260] width 78 height 28
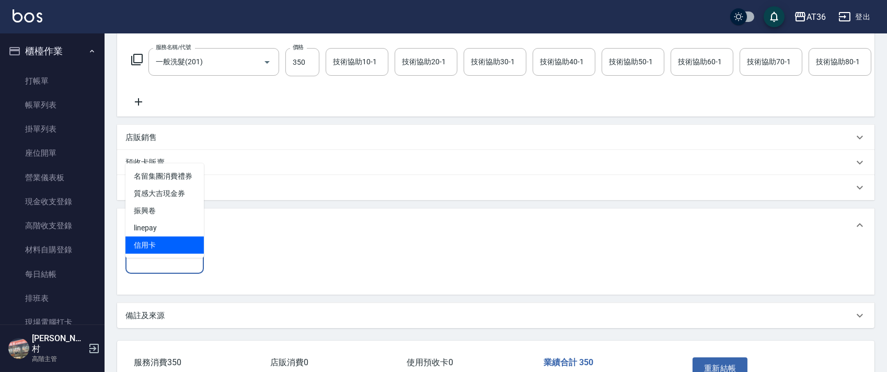
drag, startPoint x: 145, startPoint y: 238, endPoint x: 257, endPoint y: 247, distance: 112.2
click at [144, 238] on span "信用卡" at bounding box center [165, 245] width 78 height 17
type input "信用卡"
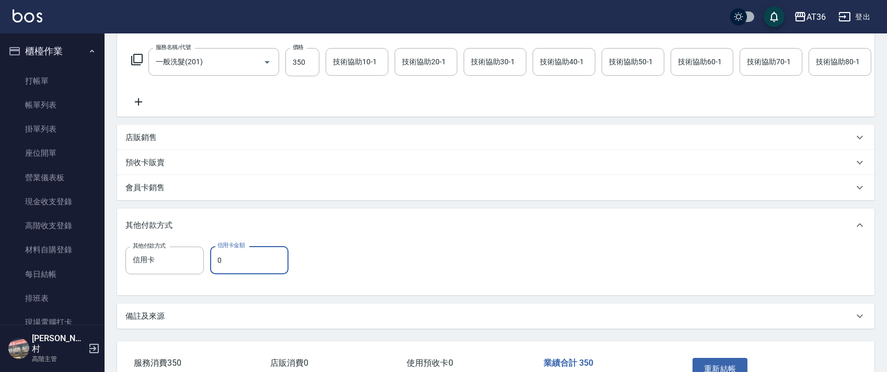
drag, startPoint x: 216, startPoint y: 275, endPoint x: 257, endPoint y: 269, distance: 41.3
click at [218, 275] on input "0" at bounding box center [249, 260] width 78 height 28
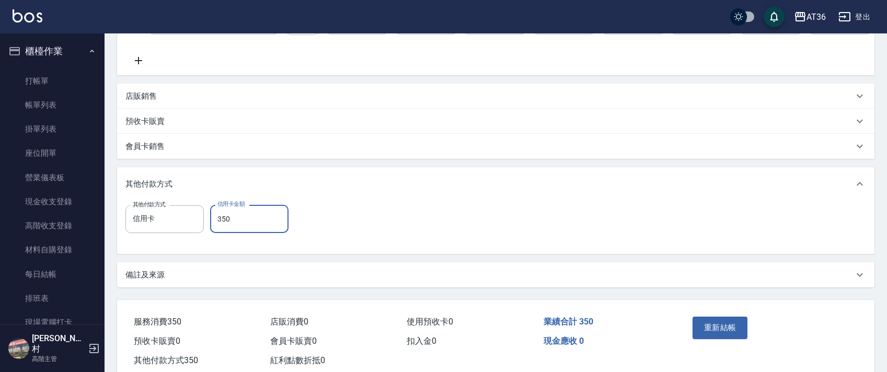
scroll to position [240, 0]
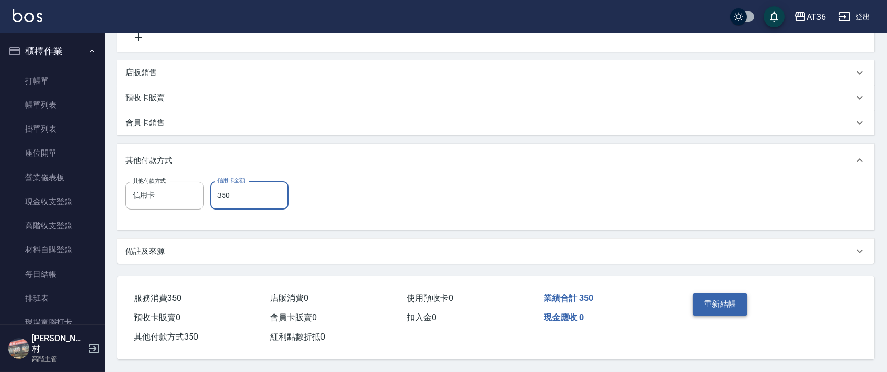
type input "350"
click at [701, 298] on button "重新結帳" at bounding box center [720, 304] width 55 height 22
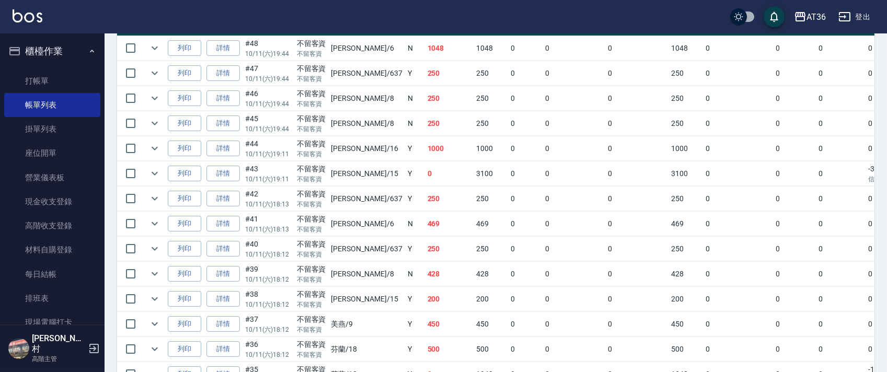
scroll to position [348, 0]
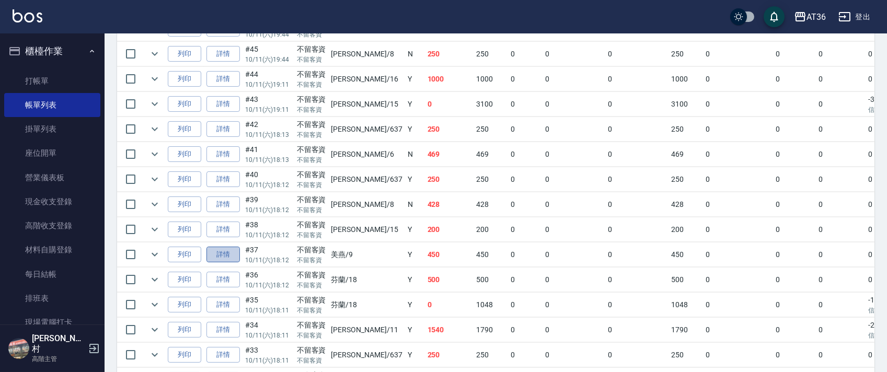
click at [227, 258] on link "詳情" at bounding box center [223, 255] width 33 height 16
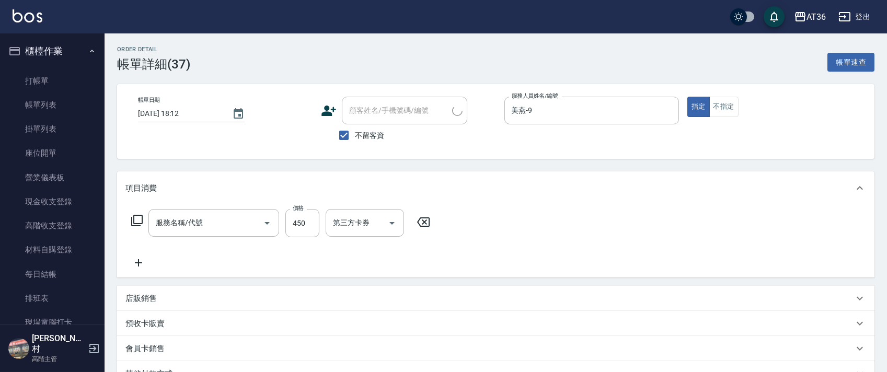
type input "[DATE] 18:12"
checkbox input "true"
type input "美燕-9"
type input "洗+剪(301)"
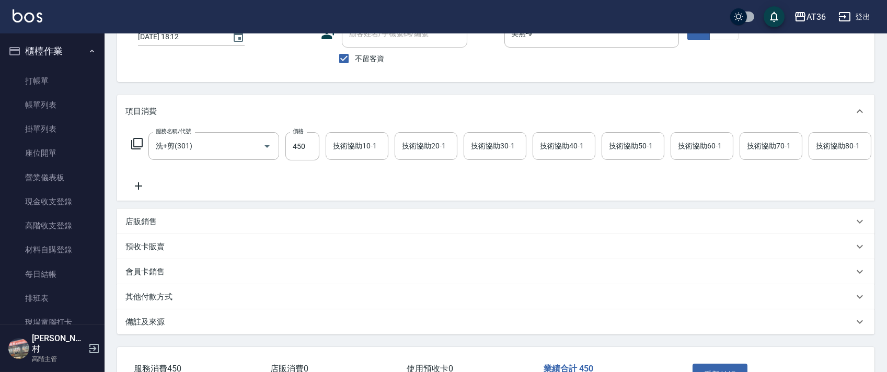
scroll to position [161, 0]
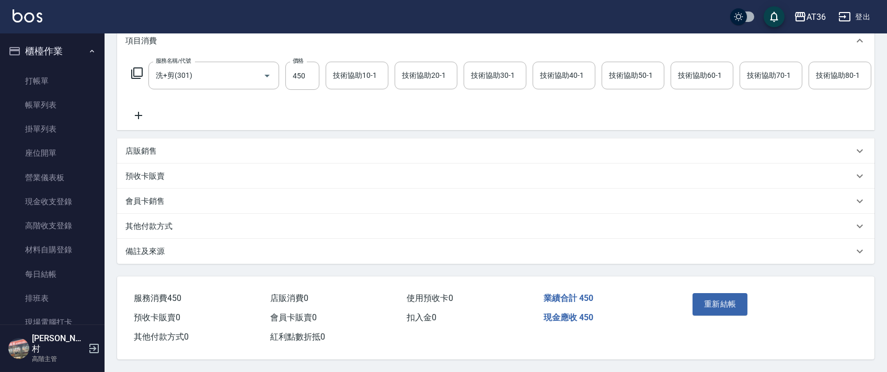
click at [171, 228] on p "其他付款方式" at bounding box center [149, 226] width 47 height 11
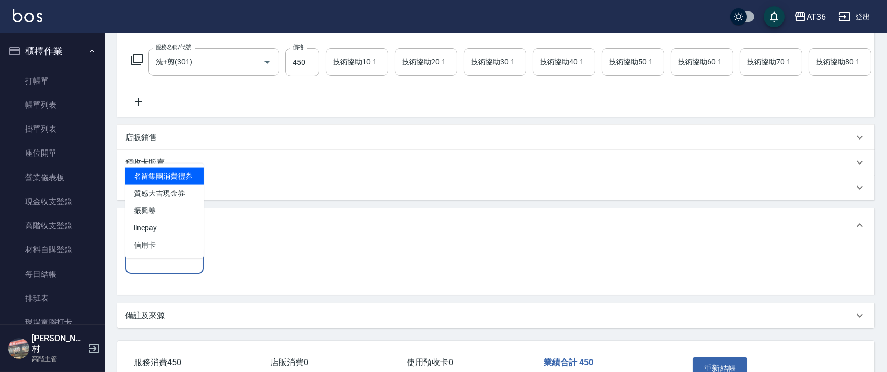
click at [152, 269] on input "其他付款方式" at bounding box center [164, 260] width 69 height 18
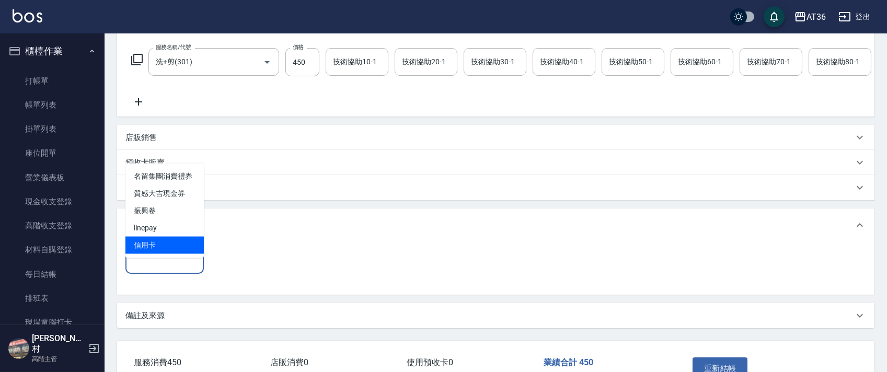
drag, startPoint x: 164, startPoint y: 241, endPoint x: 244, endPoint y: 247, distance: 80.3
click at [164, 242] on span "信用卡" at bounding box center [165, 245] width 78 height 17
type input "信用卡"
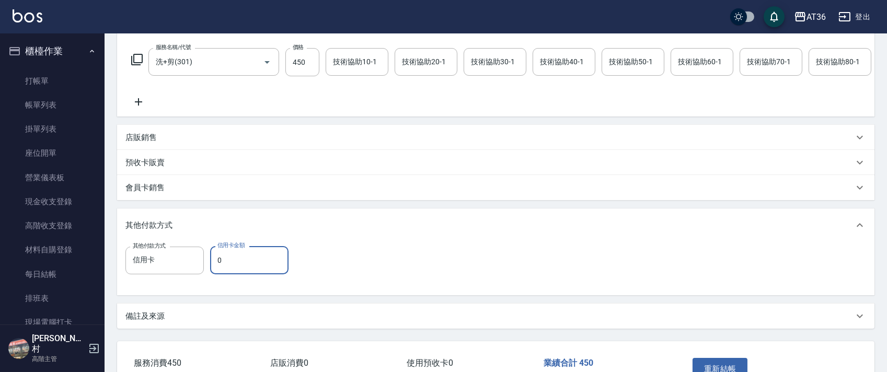
click at [214, 271] on input "0" at bounding box center [249, 260] width 78 height 28
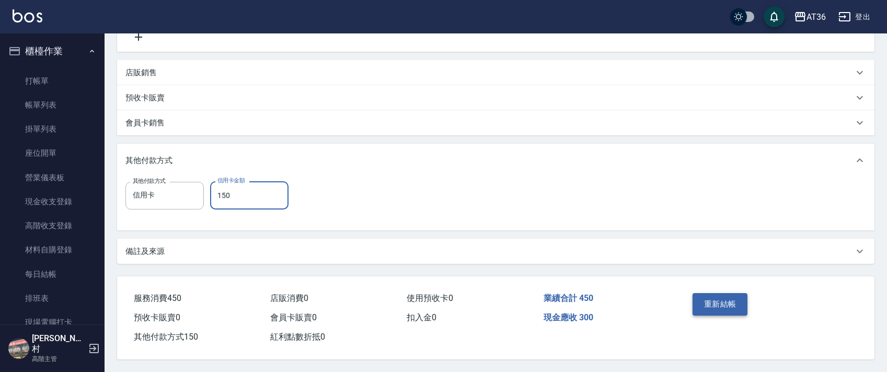
type input "150"
click at [699, 300] on button "重新結帳" at bounding box center [720, 304] width 55 height 22
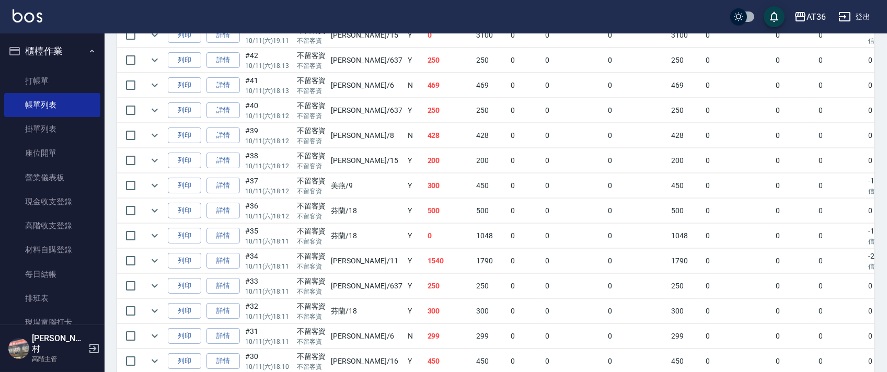
scroll to position [418, 0]
click at [224, 210] on link "詳情" at bounding box center [223, 210] width 33 height 16
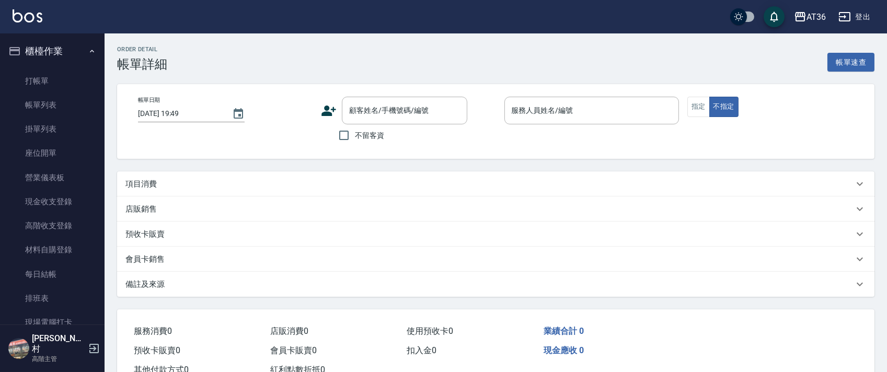
type input "[DATE] 18:12"
checkbox input "true"
type input "芬蘭-18"
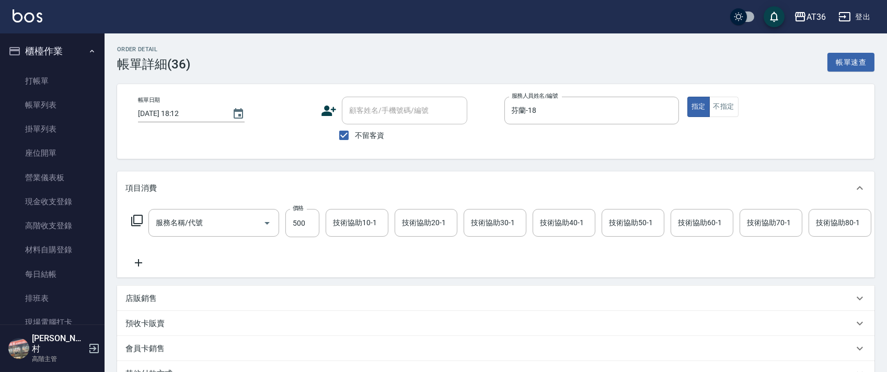
type input "洗+剪(301)"
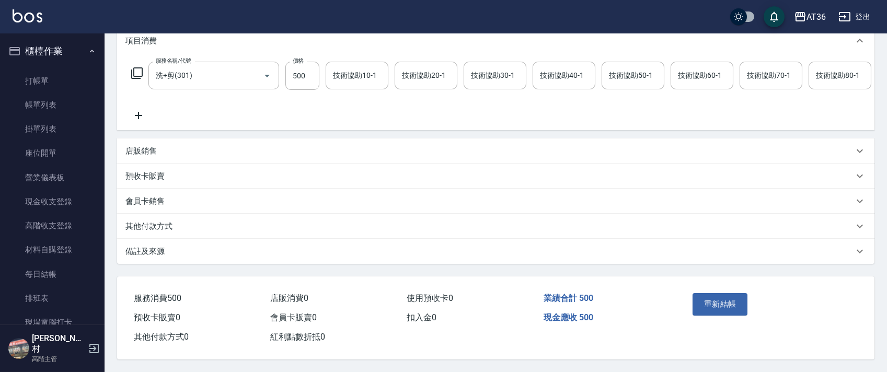
scroll to position [161, 0]
click at [168, 228] on p "其他付款方式" at bounding box center [149, 226] width 47 height 11
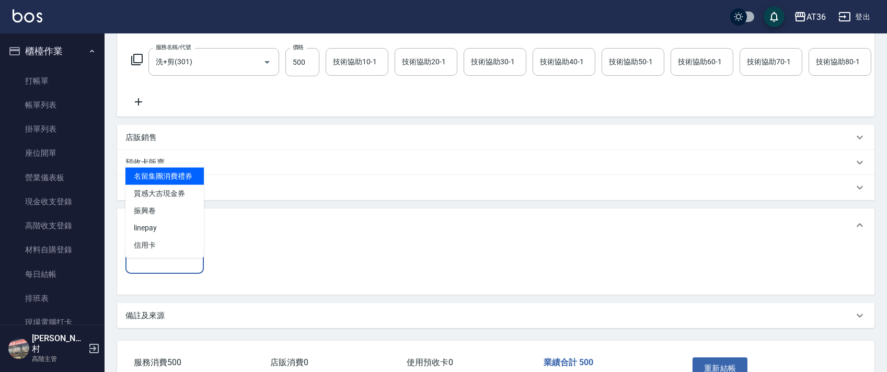
click at [158, 269] on input "其他付款方式" at bounding box center [164, 260] width 69 height 18
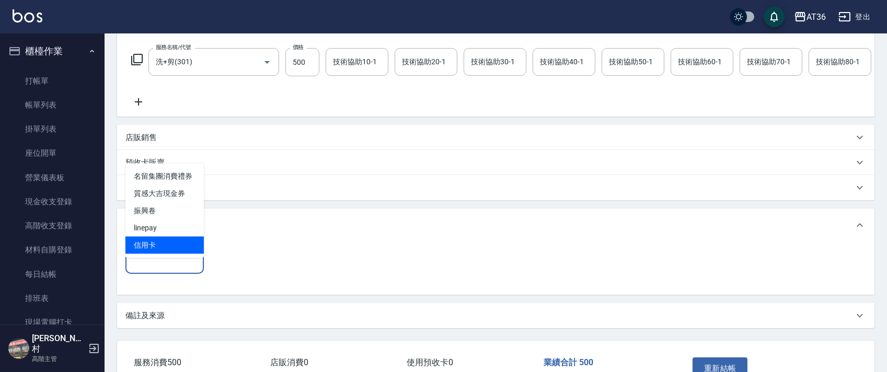
click at [154, 242] on span "信用卡" at bounding box center [165, 245] width 78 height 17
type input "信用卡"
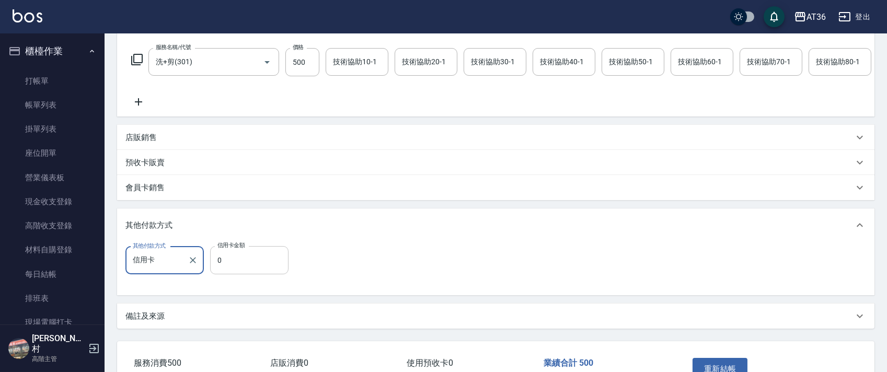
drag, startPoint x: 217, startPoint y: 271, endPoint x: 246, endPoint y: 260, distance: 31.8
click at [218, 271] on input "0" at bounding box center [249, 260] width 78 height 28
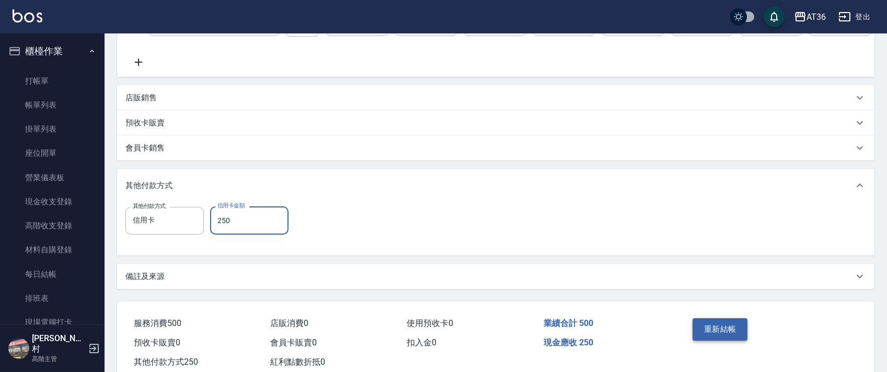
scroll to position [240, 0]
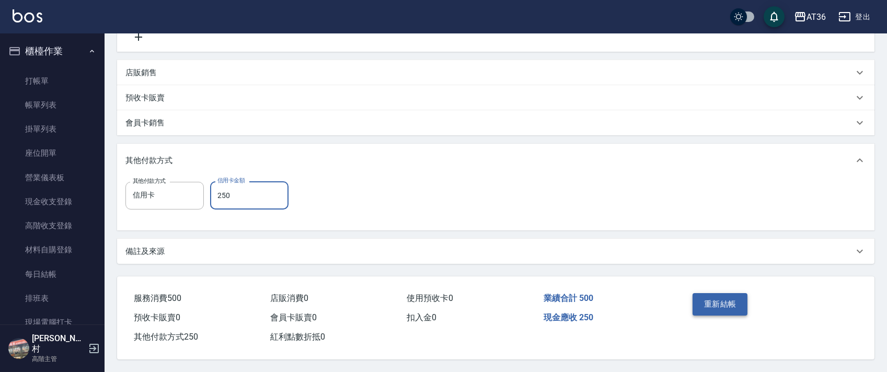
type input "250"
click at [730, 301] on button "重新結帳" at bounding box center [720, 304] width 55 height 22
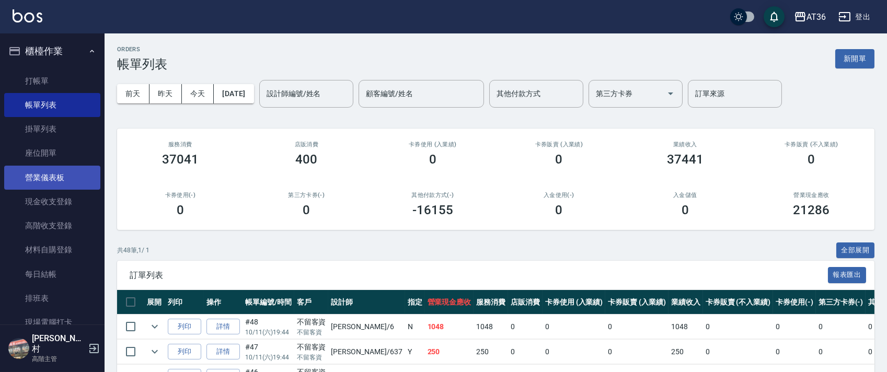
drag, startPoint x: 64, startPoint y: 202, endPoint x: 69, endPoint y: 176, distance: 26.6
click at [64, 202] on link "現金收支登錄" at bounding box center [52, 202] width 96 height 24
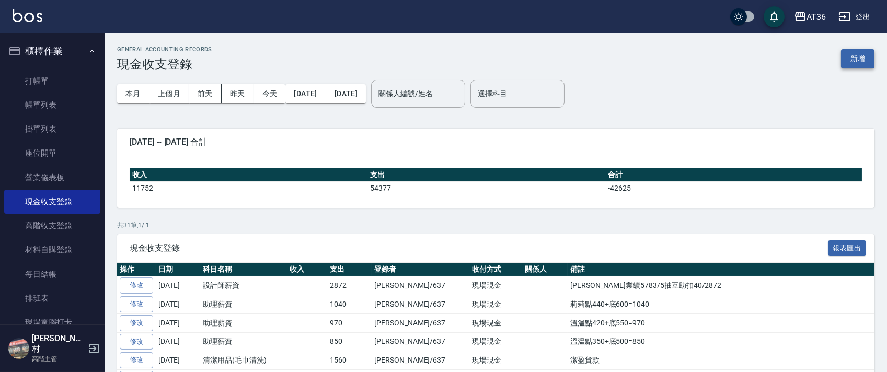
click at [862, 58] on button "新增" at bounding box center [857, 58] width 33 height 19
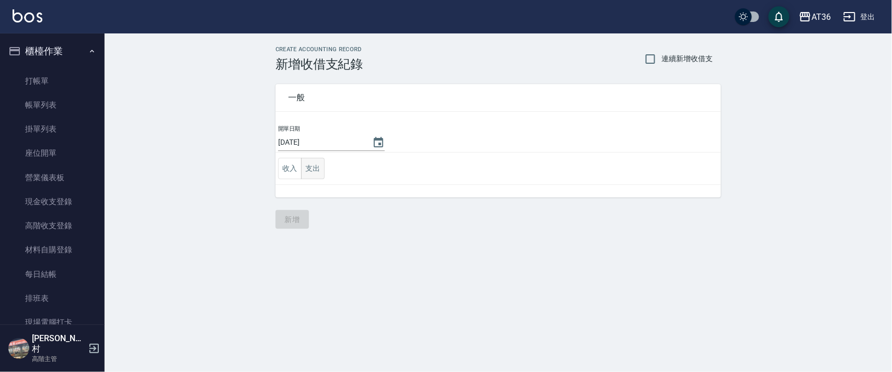
click at [305, 169] on button "支出" at bounding box center [313, 168] width 24 height 21
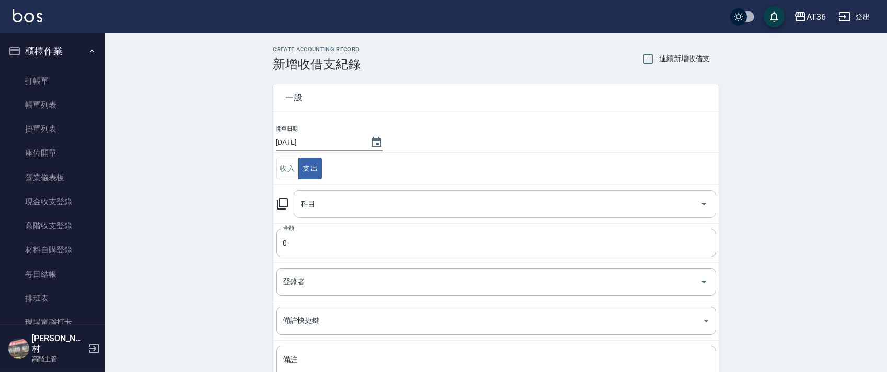
drag, startPoint x: 314, startPoint y: 206, endPoint x: 335, endPoint y: 216, distance: 23.2
click at [314, 206] on input "科目" at bounding box center [497, 204] width 397 height 18
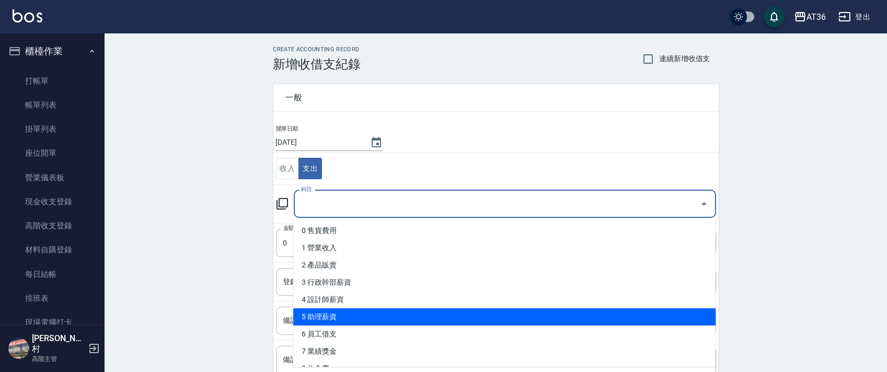
click at [318, 314] on li "5 助理薪資" at bounding box center [504, 317] width 423 height 17
type input "5 助理薪資"
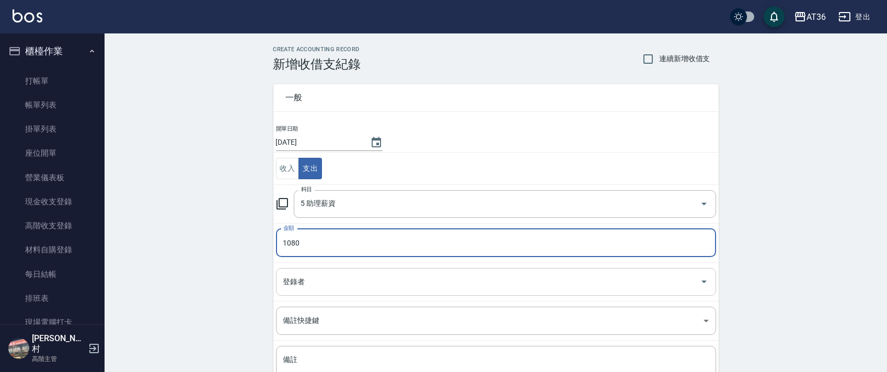
type input "1080"
click at [289, 282] on div "登錄者 登錄者" at bounding box center [496, 282] width 440 height 28
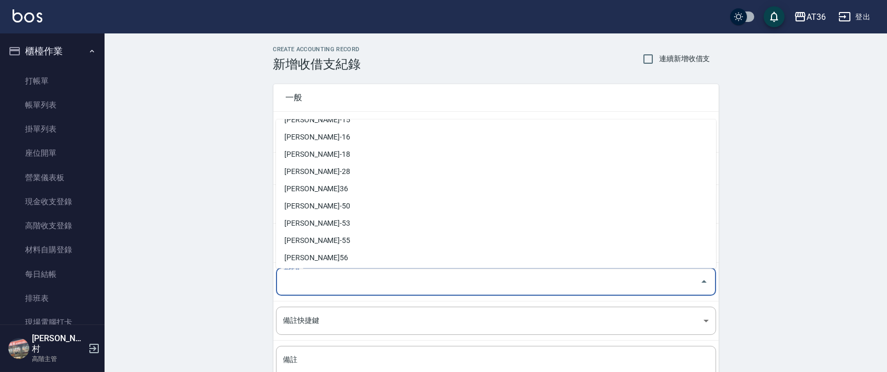
scroll to position [170, 0]
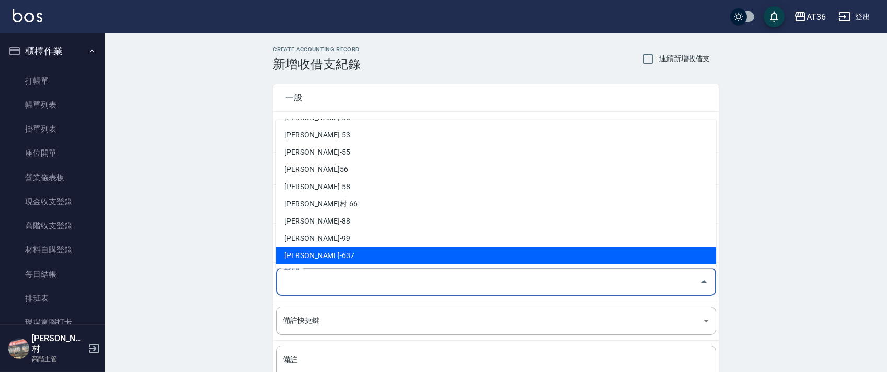
click at [308, 254] on li "[PERSON_NAME]-637" at bounding box center [496, 255] width 440 height 17
type input "[PERSON_NAME]-637"
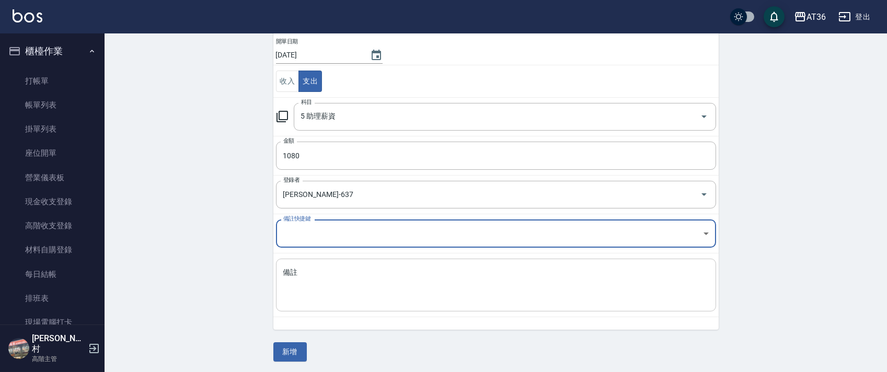
scroll to position [89, 0]
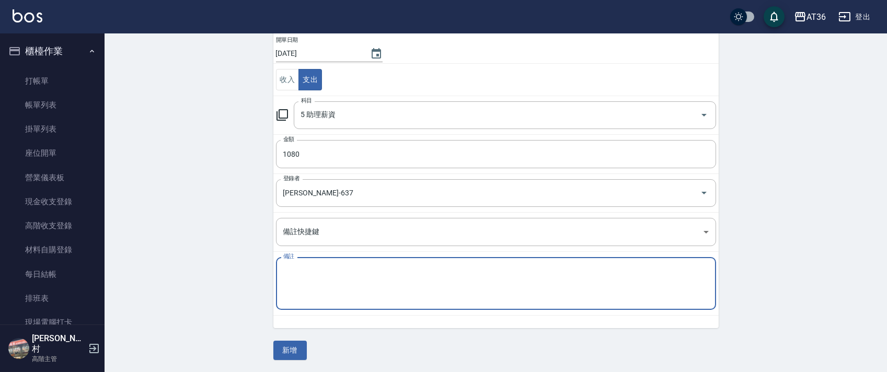
drag, startPoint x: 304, startPoint y: 284, endPoint x: 304, endPoint y: 269, distance: 15.7
click at [304, 280] on textarea "備註" at bounding box center [496, 284] width 426 height 36
type textarea "e"
click at [296, 270] on textarea "[PERSON_NAME]ㄉㄧㄢ" at bounding box center [496, 284] width 426 height 36
type textarea "[PERSON_NAME]點280+底800=1080"
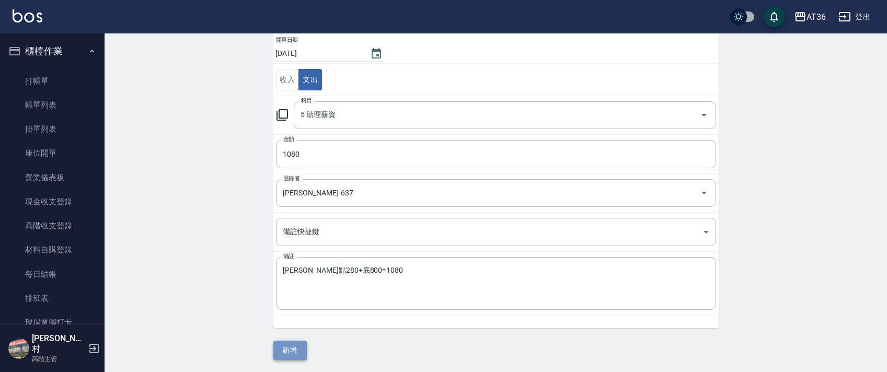
click at [292, 348] on button "新增" at bounding box center [290, 350] width 33 height 19
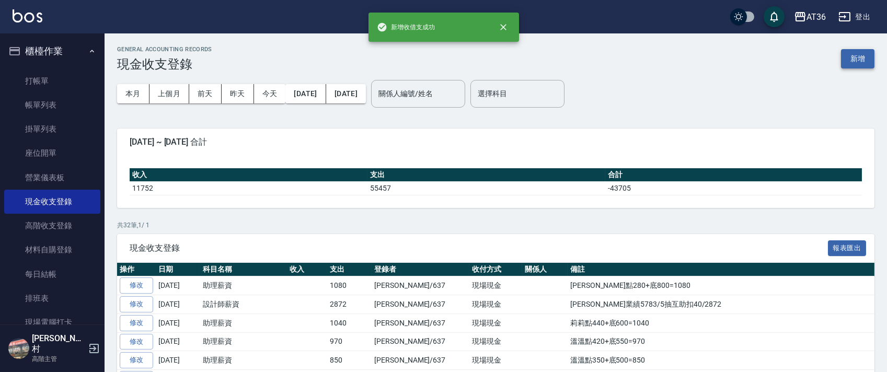
click at [857, 56] on button "新增" at bounding box center [857, 58] width 33 height 19
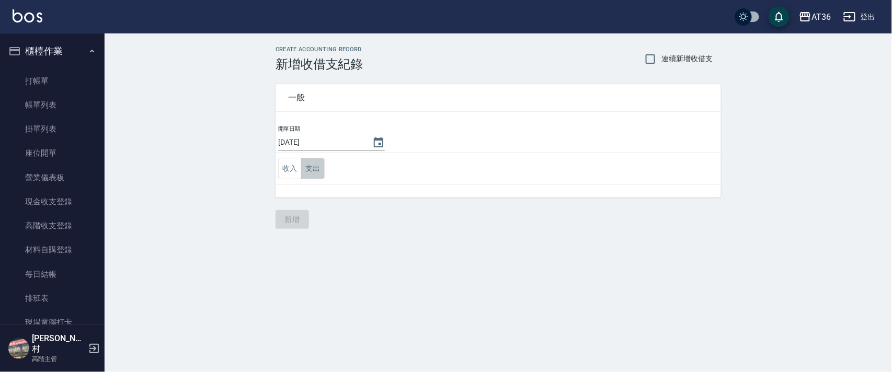
click at [312, 168] on button "支出" at bounding box center [313, 168] width 24 height 21
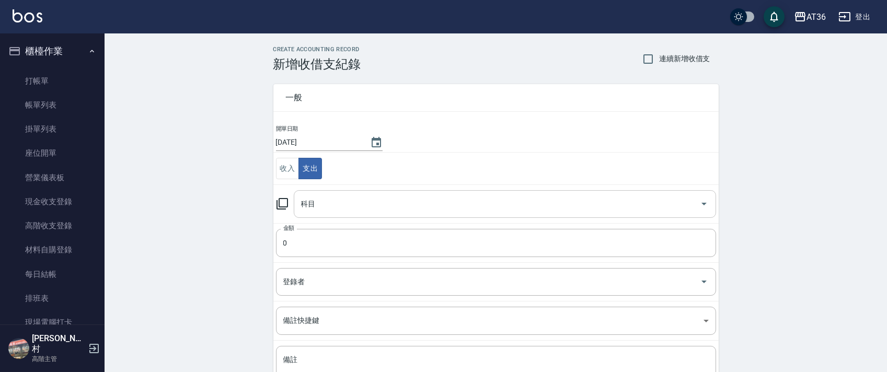
click at [311, 209] on div "科目 科目" at bounding box center [505, 204] width 423 height 28
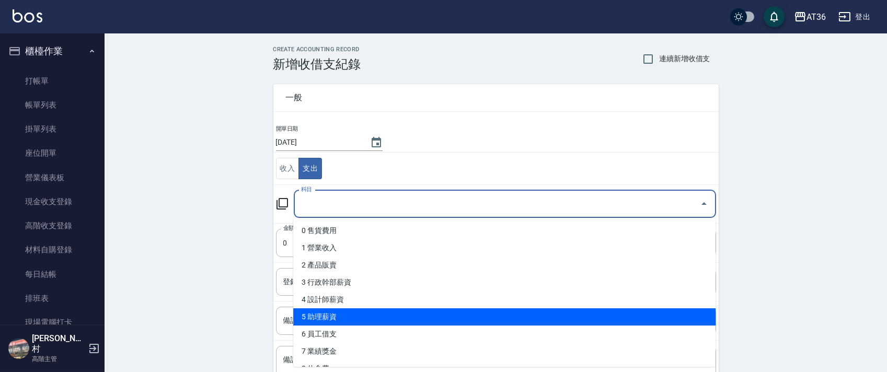
click at [336, 313] on li "5 助理薪資" at bounding box center [504, 317] width 423 height 17
type input "5 助理薪資"
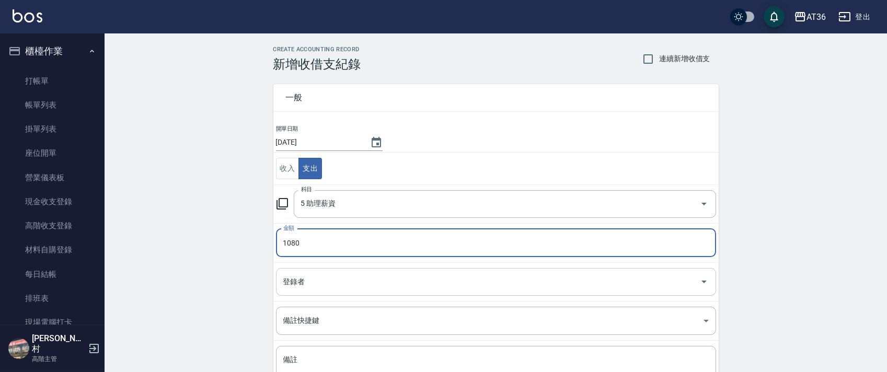
type input "1080"
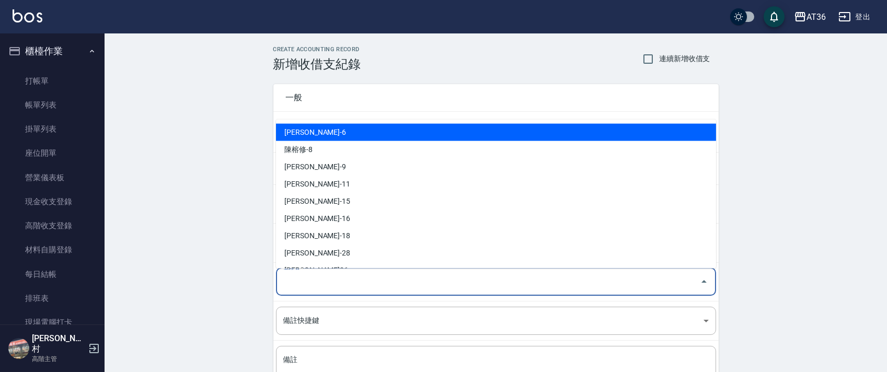
click at [281, 279] on input "登錄者" at bounding box center [488, 282] width 415 height 18
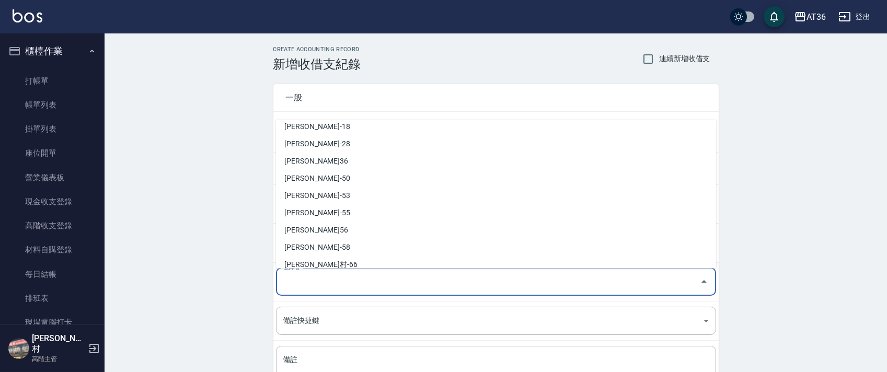
scroll to position [170, 0]
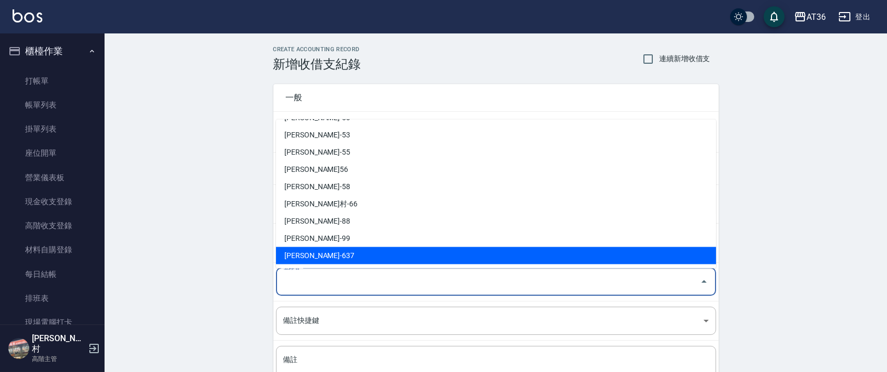
click at [319, 257] on li "[PERSON_NAME]-637" at bounding box center [496, 255] width 440 height 17
type input "[PERSON_NAME]-637"
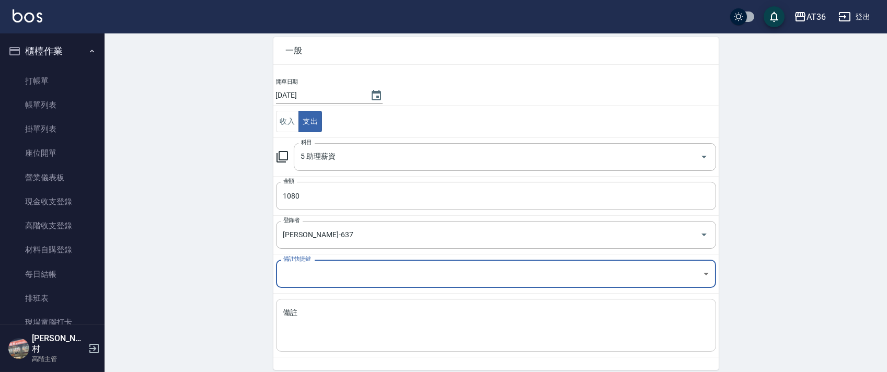
scroll to position [89, 0]
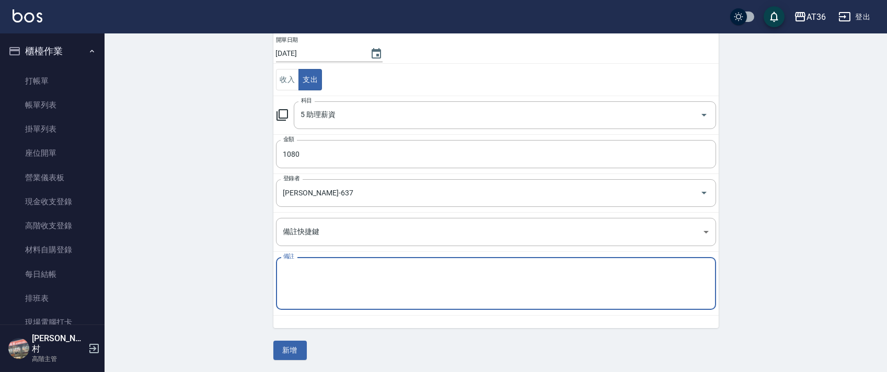
click at [306, 276] on textarea "備註" at bounding box center [496, 284] width 426 height 36
type textarea "溫溫點380+底800=1080"
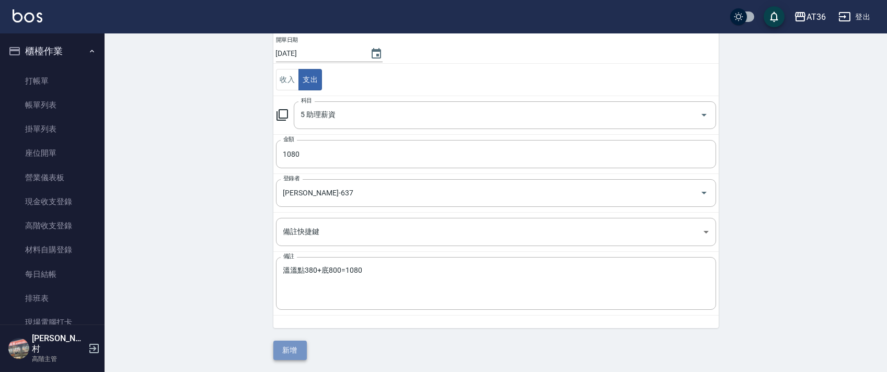
click at [293, 352] on button "新增" at bounding box center [290, 350] width 33 height 19
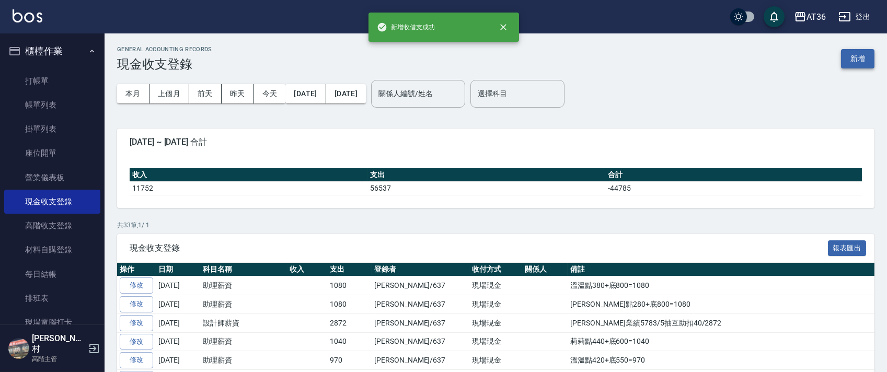
click at [849, 58] on button "新增" at bounding box center [857, 58] width 33 height 19
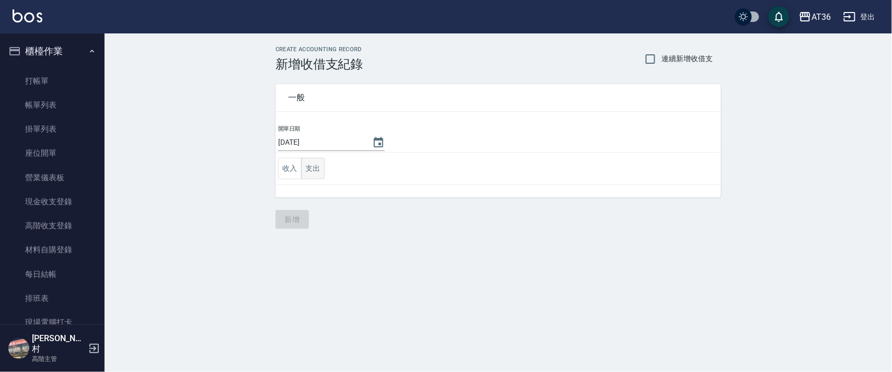
click at [306, 166] on button "支出" at bounding box center [313, 168] width 24 height 21
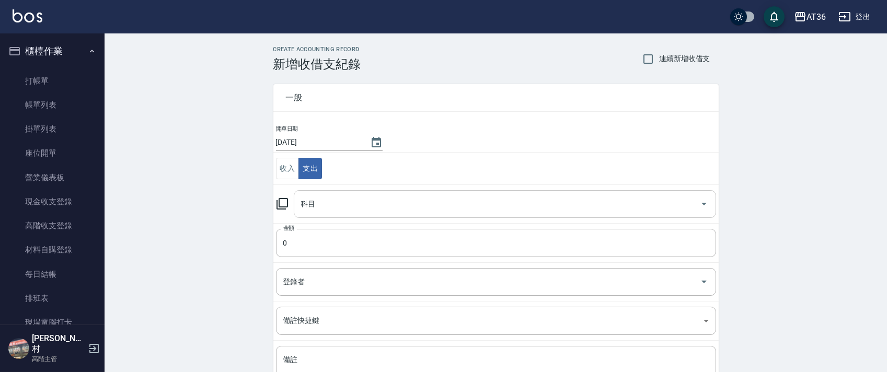
drag, startPoint x: 304, startPoint y: 206, endPoint x: 304, endPoint y: 212, distance: 5.8
click at [304, 212] on input "科目" at bounding box center [497, 204] width 397 height 18
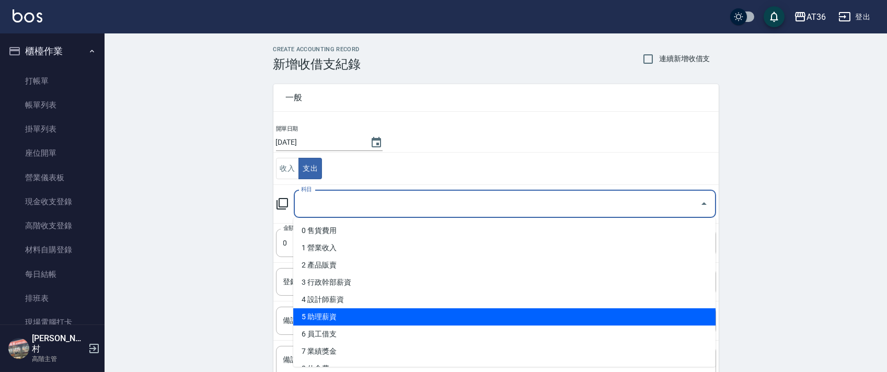
click at [342, 318] on li "5 助理薪資" at bounding box center [504, 317] width 423 height 17
type input "5 助理薪資"
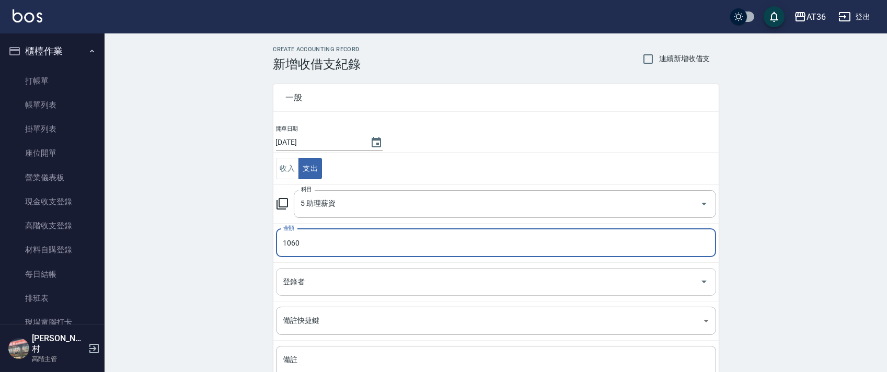
type input "1060"
click at [294, 279] on div "登錄者 登錄者" at bounding box center [496, 282] width 440 height 28
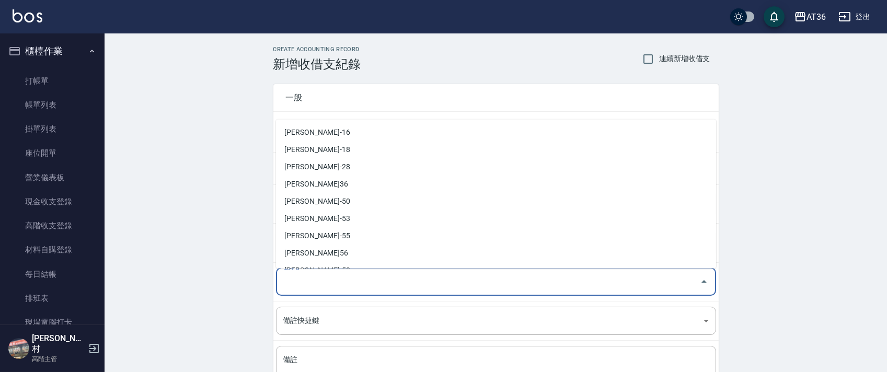
scroll to position [170, 0]
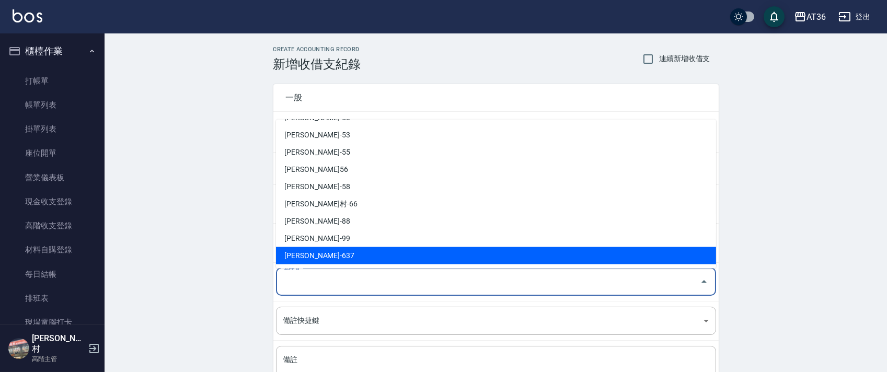
click at [311, 253] on li "[PERSON_NAME]-637" at bounding box center [496, 255] width 440 height 17
type input "[PERSON_NAME]-637"
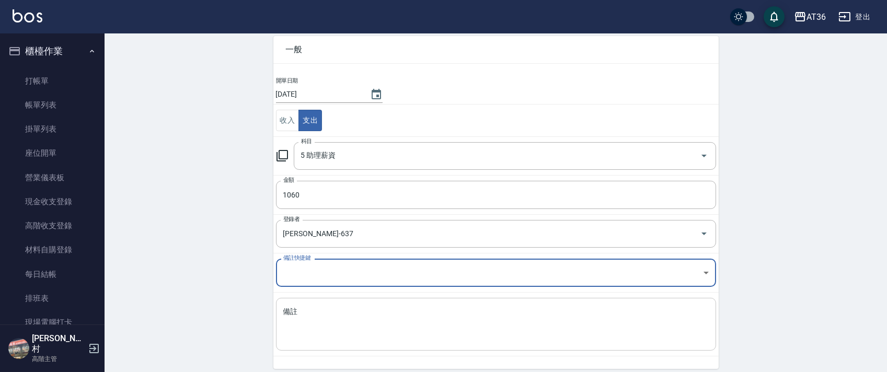
scroll to position [89, 0]
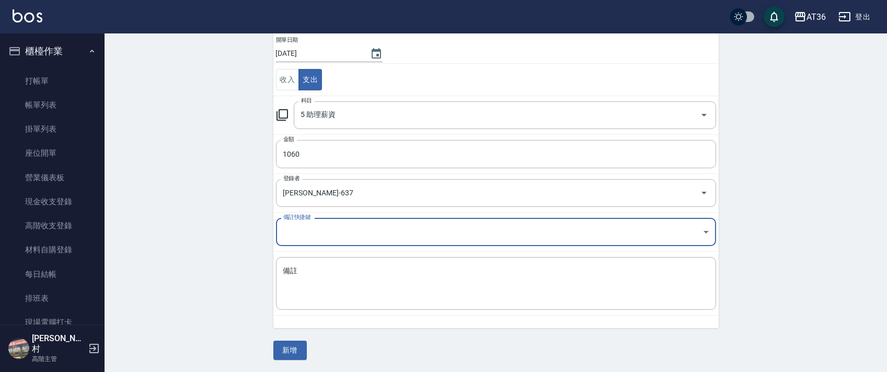
drag, startPoint x: 307, startPoint y: 282, endPoint x: 360, endPoint y: 246, distance: 64.0
click at [309, 283] on textarea "備註" at bounding box center [496, 284] width 426 height 36
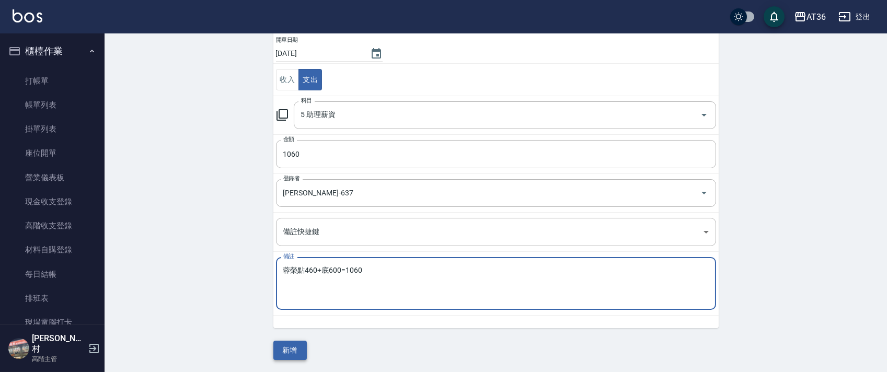
type textarea "蓉榮點460+底600=1060"
click at [289, 352] on button "新增" at bounding box center [290, 350] width 33 height 19
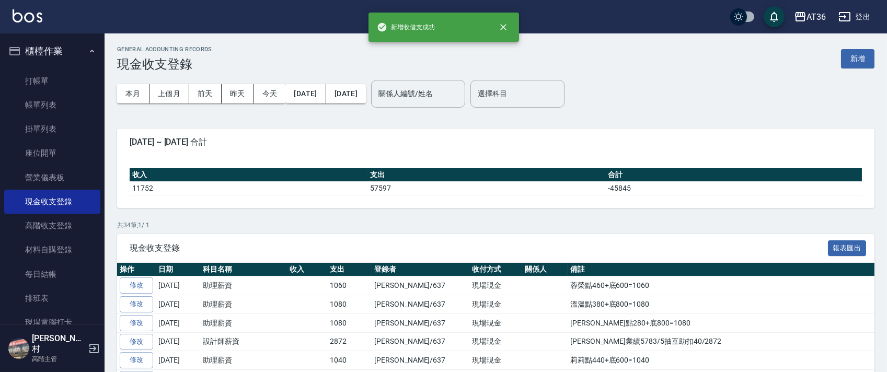
scroll to position [348, 0]
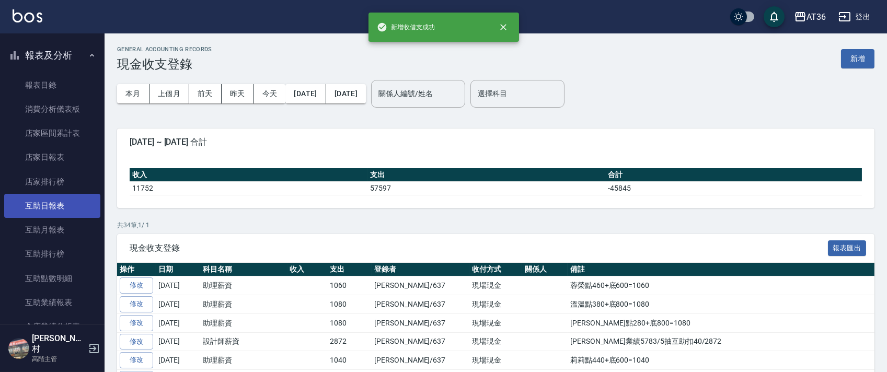
click at [51, 201] on link "互助日報表" at bounding box center [52, 206] width 96 height 24
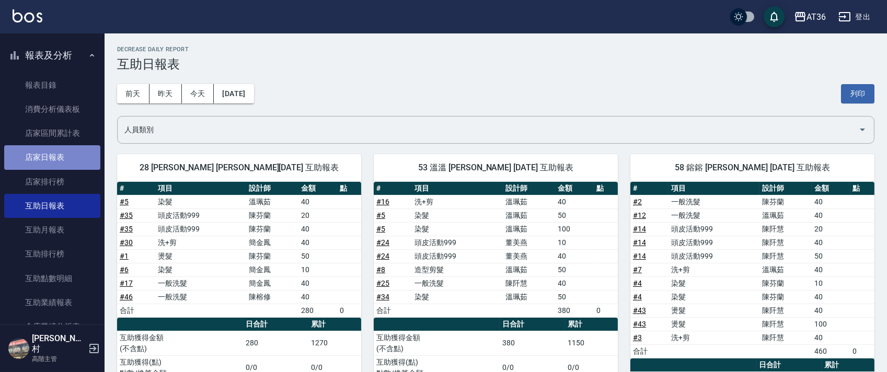
click at [63, 157] on link "店家日報表" at bounding box center [52, 157] width 96 height 24
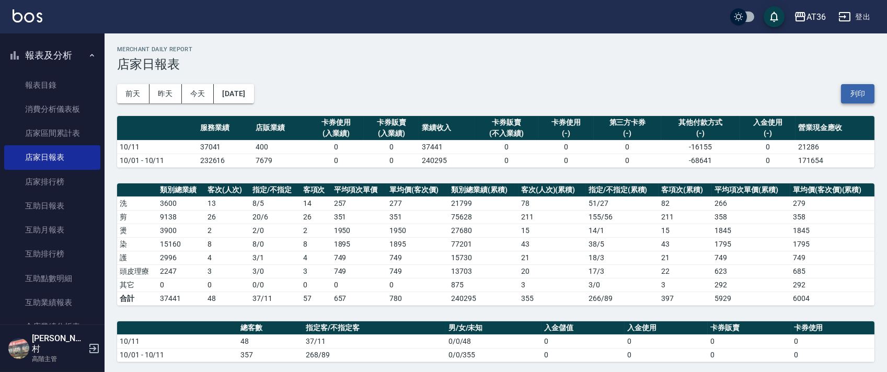
click at [857, 101] on button "列印" at bounding box center [857, 93] width 33 height 19
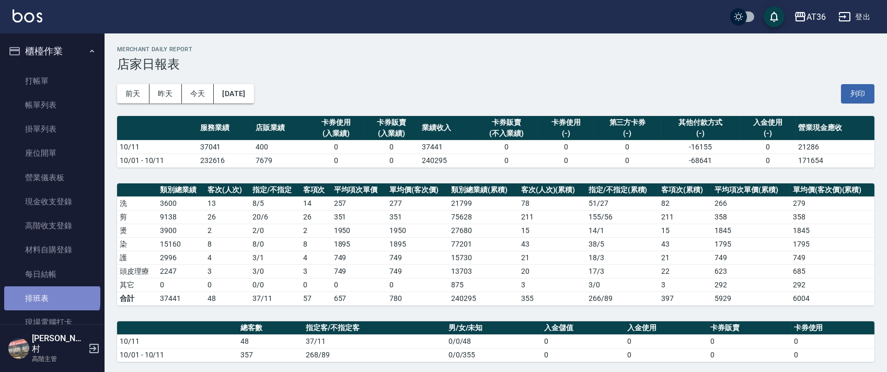
click at [51, 297] on link "排班表" at bounding box center [52, 299] width 96 height 24
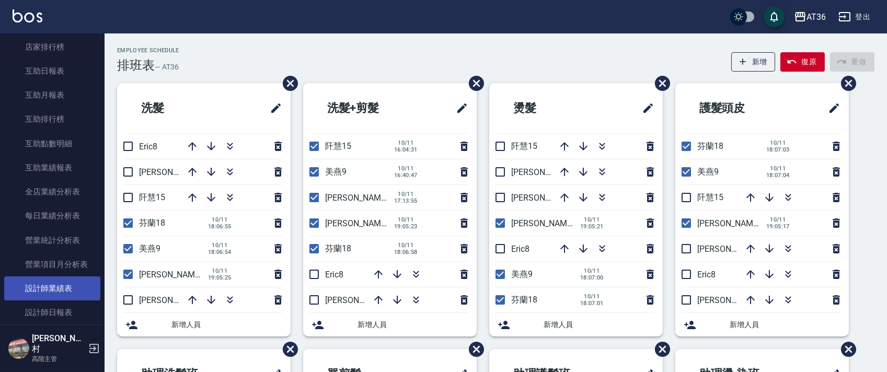
scroll to position [488, 0]
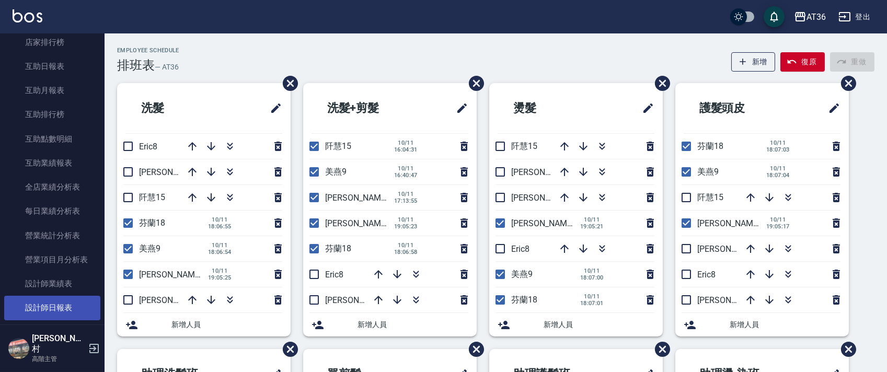
click at [55, 306] on link "設計師日報表" at bounding box center [52, 308] width 96 height 24
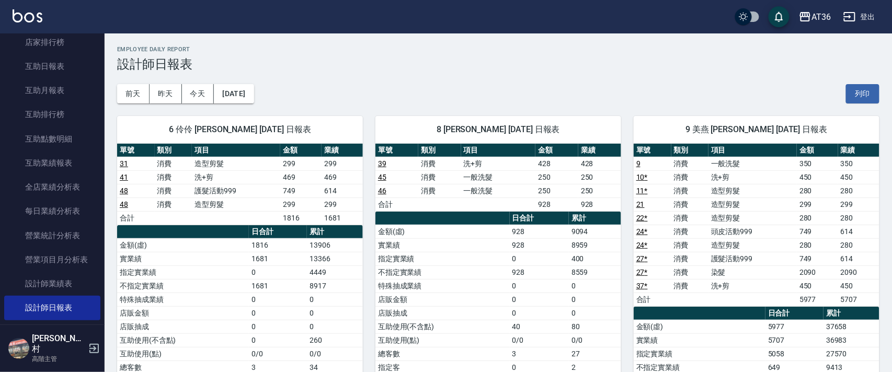
click at [855, 90] on button "列印" at bounding box center [862, 93] width 33 height 19
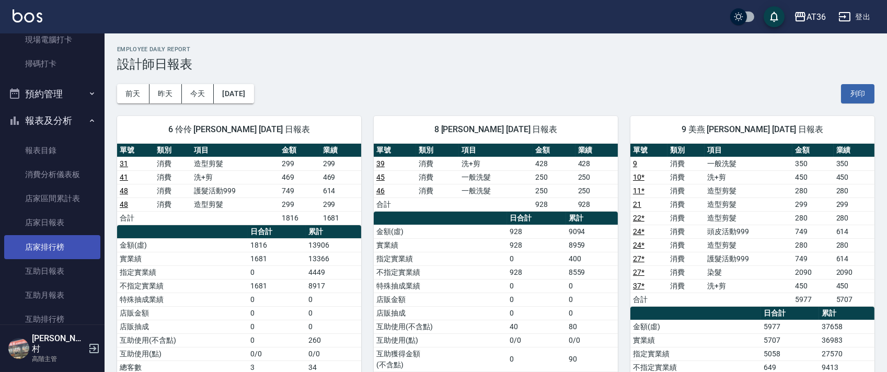
scroll to position [279, 0]
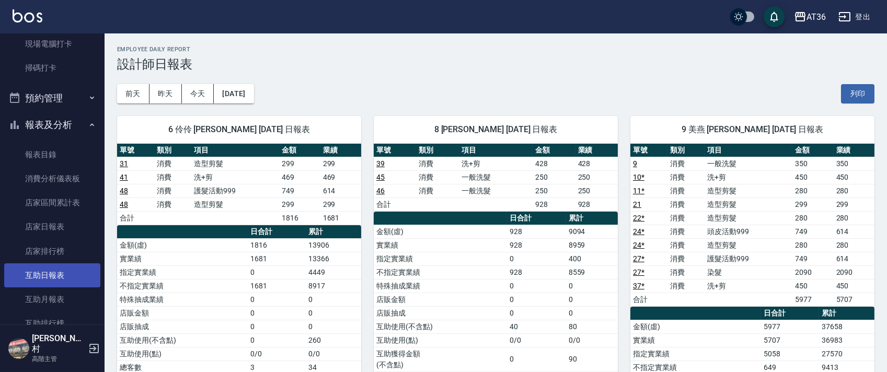
click at [61, 273] on link "互助日報表" at bounding box center [52, 276] width 96 height 24
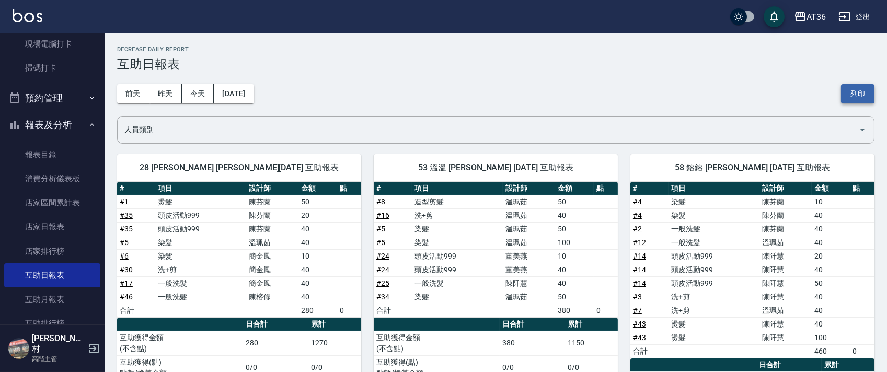
click at [861, 95] on button "列印" at bounding box center [857, 93] width 33 height 19
click at [867, 100] on button "列印" at bounding box center [857, 93] width 33 height 19
